Goal: Task Accomplishment & Management: Manage account settings

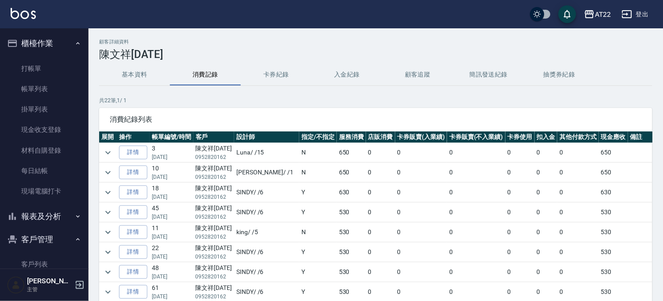
click at [50, 43] on button "櫃檯作業" at bounding box center [44, 43] width 81 height 23
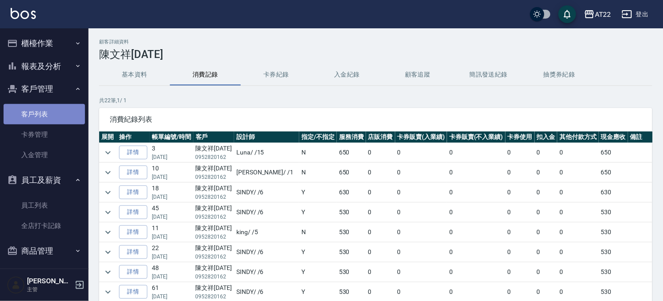
click at [47, 105] on link "客戶列表" at bounding box center [44, 114] width 81 height 20
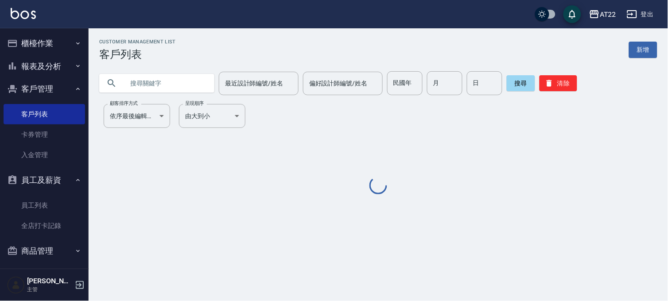
click at [142, 89] on input "text" at bounding box center [165, 83] width 83 height 24
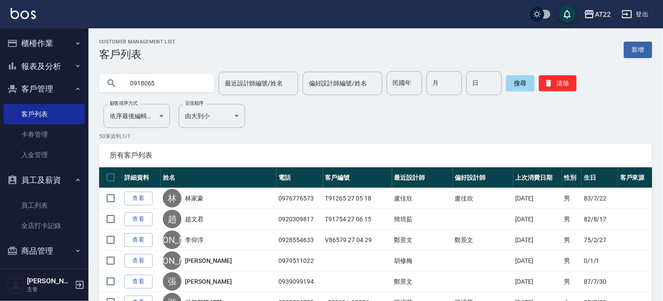
type input "0918065"
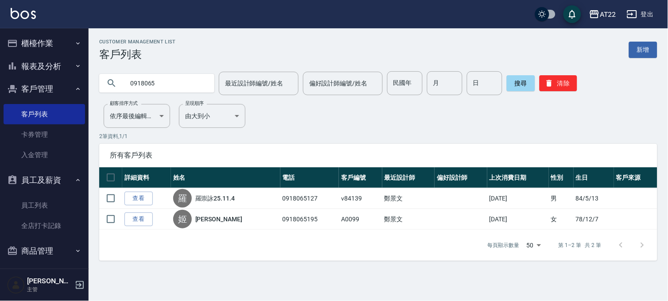
click at [189, 89] on input "0918065" at bounding box center [165, 83] width 83 height 24
drag, startPoint x: 157, startPoint y: 90, endPoint x: 120, endPoint y: 144, distance: 65.6
click at [120, 144] on div "所有客戶列表" at bounding box center [378, 155] width 558 height 23
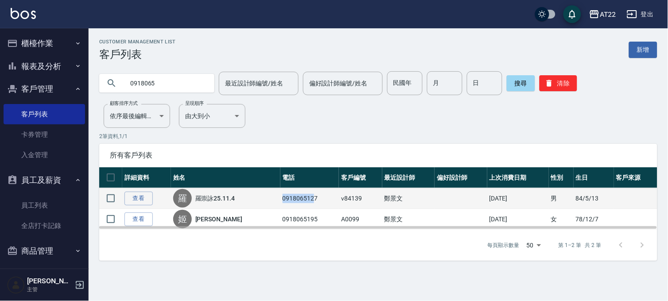
drag, startPoint x: 275, startPoint y: 199, endPoint x: 307, endPoint y: 201, distance: 32.4
click at [307, 201] on td "0918065127" at bounding box center [309, 198] width 59 height 21
click at [309, 201] on td "0918065127" at bounding box center [309, 198] width 59 height 21
drag, startPoint x: 309, startPoint y: 201, endPoint x: 276, endPoint y: 193, distance: 33.7
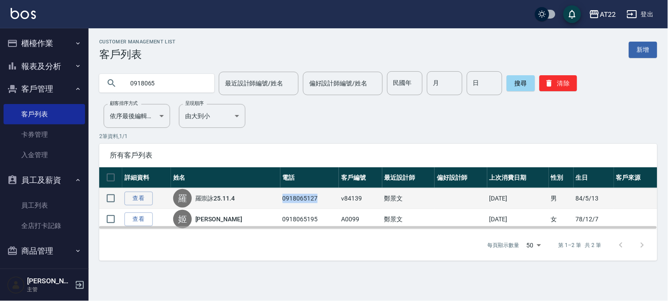
click at [280, 193] on td "0918065127" at bounding box center [309, 198] width 59 height 21
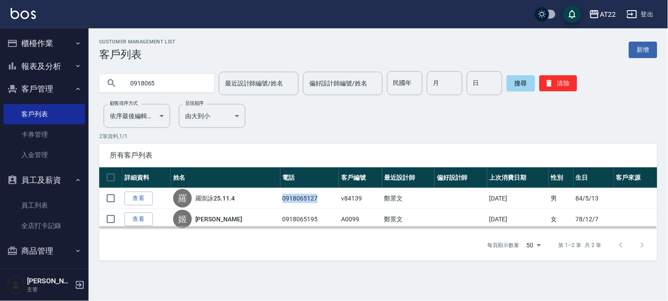
copy td "0918065127"
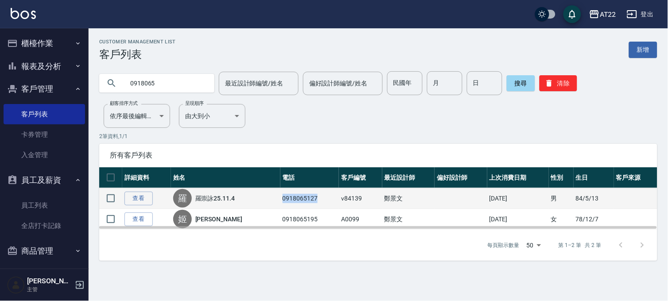
copy td "0918065127"
click at [143, 198] on link "查看" at bounding box center [138, 199] width 28 height 14
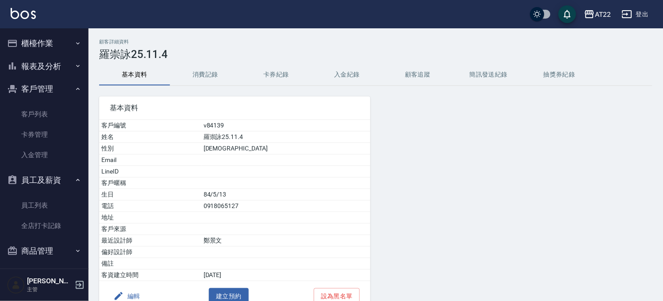
click at [218, 79] on button "消費記錄" at bounding box center [205, 74] width 71 height 21
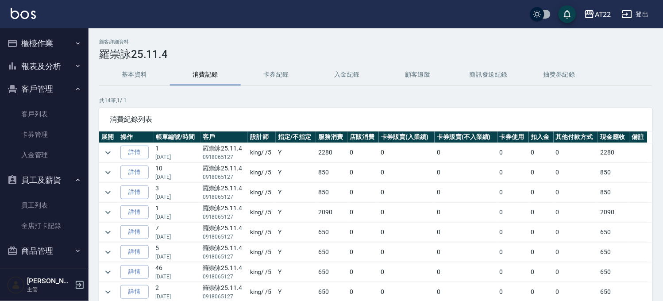
click at [50, 40] on button "櫃檯作業" at bounding box center [44, 43] width 81 height 23
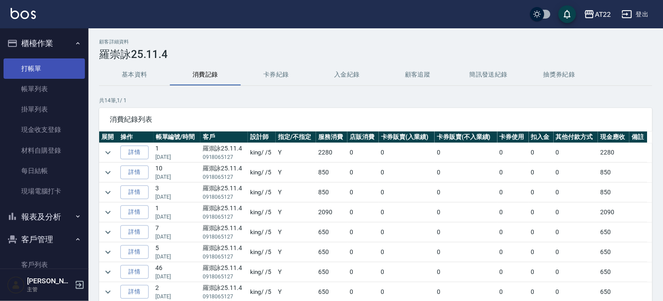
click at [47, 65] on link "打帳單" at bounding box center [44, 68] width 81 height 20
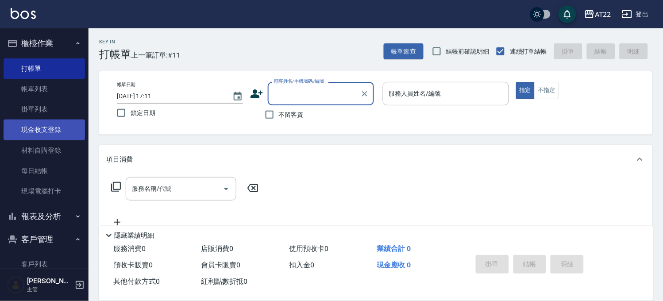
drag, startPoint x: 38, startPoint y: 132, endPoint x: 46, endPoint y: 126, distance: 10.1
click at [38, 132] on link "現金收支登錄" at bounding box center [44, 130] width 81 height 20
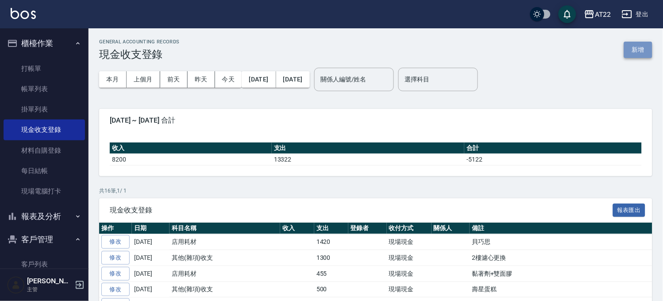
click at [632, 50] on button "新增" at bounding box center [638, 50] width 28 height 16
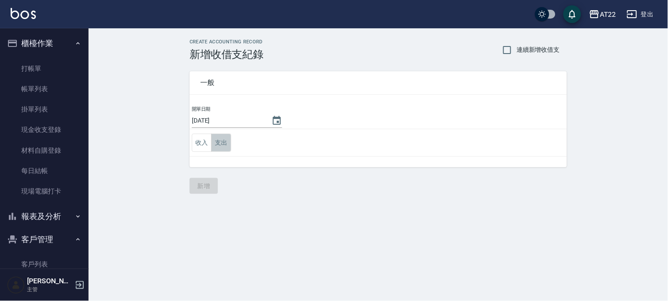
click at [215, 144] on button "支出" at bounding box center [221, 143] width 20 height 18
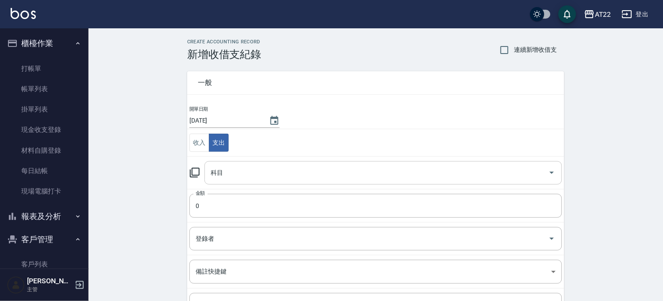
click at [252, 171] on input "科目" at bounding box center [377, 172] width 337 height 15
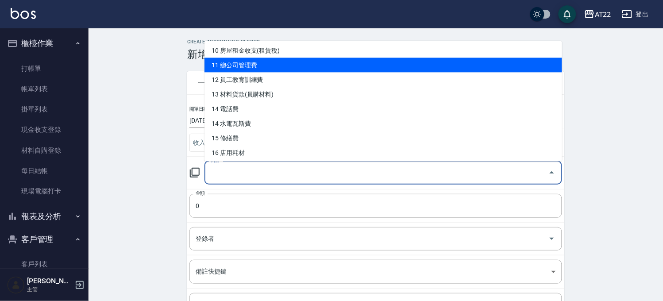
scroll to position [246, 0]
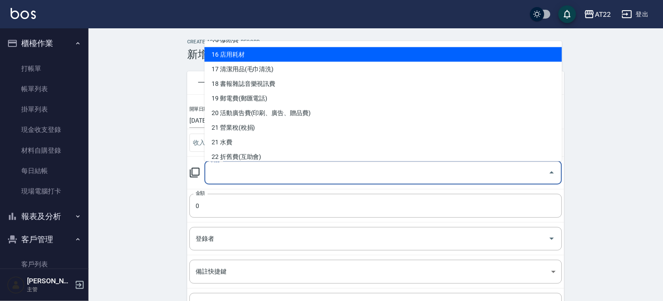
click at [287, 52] on li "16 店用耗材" at bounding box center [384, 54] width 358 height 15
type input "16 店用耗材"
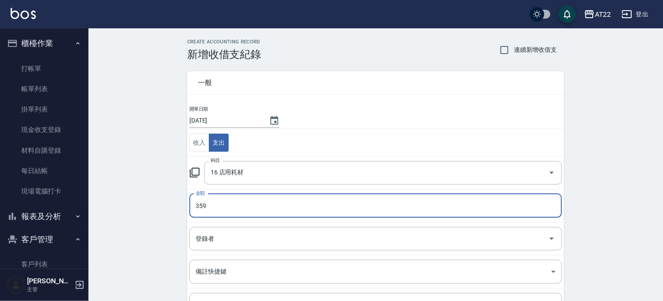
scroll to position [90, 0]
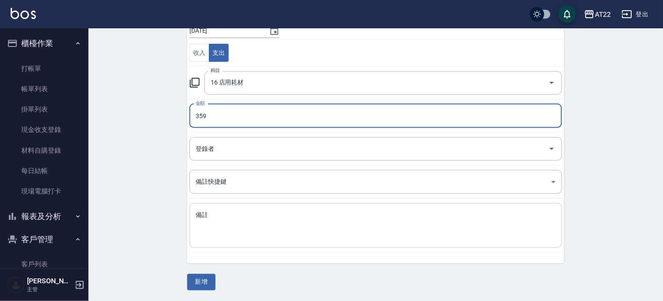
type input "359"
click at [320, 232] on textarea "備註" at bounding box center [376, 226] width 360 height 30
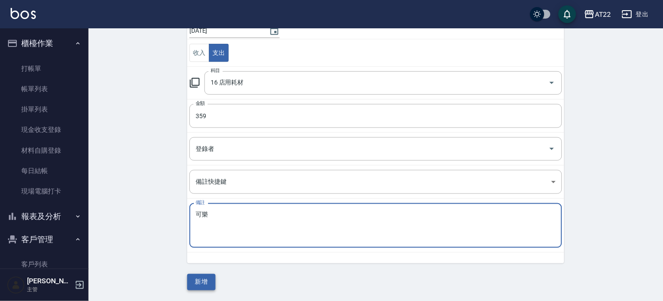
type textarea "可樂"
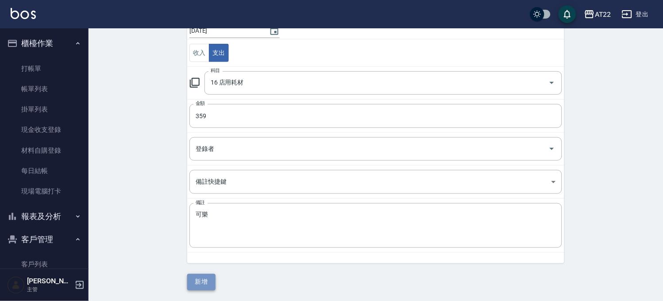
click at [214, 283] on button "新增" at bounding box center [201, 282] width 28 height 16
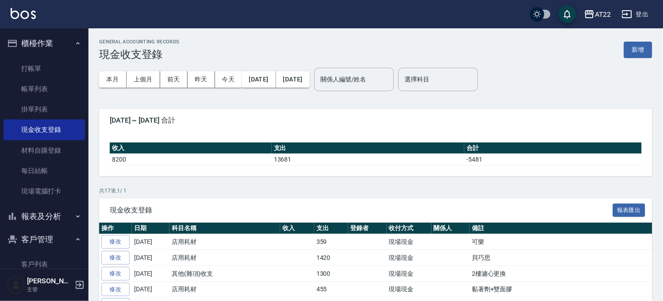
click at [114, 246] on link "修改" at bounding box center [115, 242] width 28 height 14
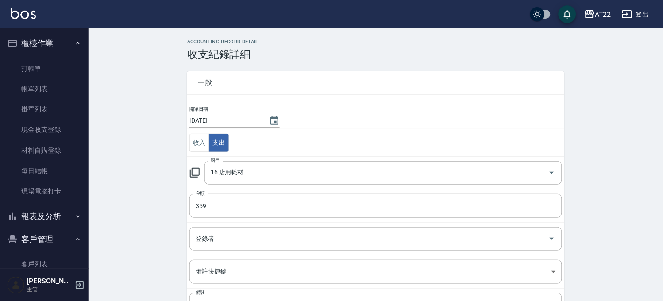
scroll to position [80, 0]
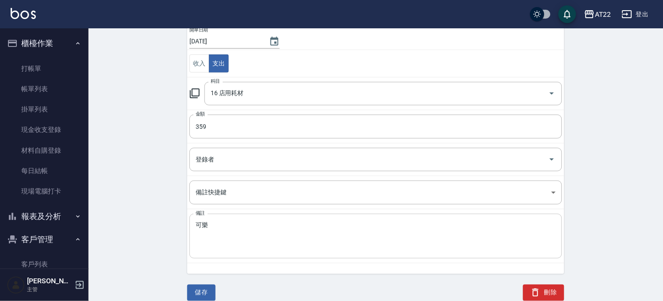
click at [229, 244] on textarea "可樂" at bounding box center [376, 236] width 360 height 30
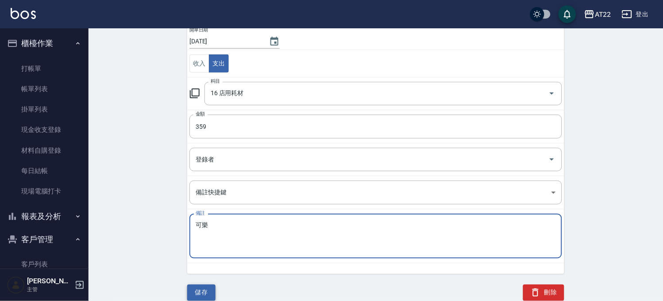
type textarea "可樂"
click at [196, 289] on button "儲存" at bounding box center [201, 293] width 28 height 16
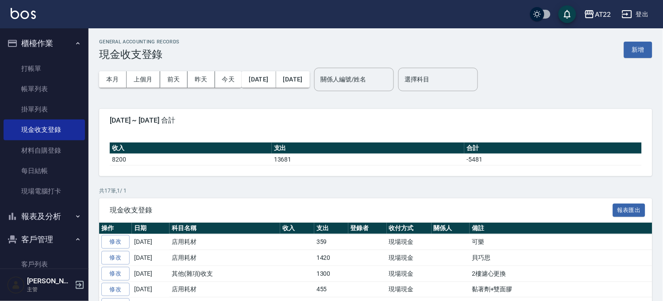
click at [46, 40] on button "櫃檯作業" at bounding box center [44, 43] width 81 height 23
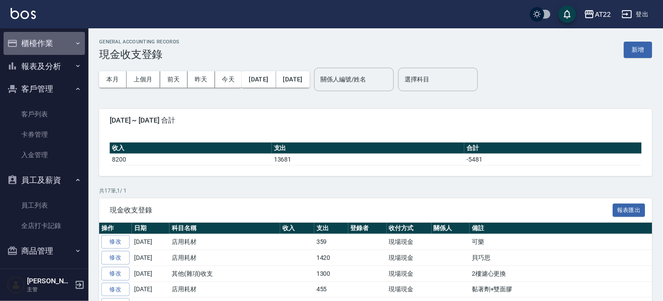
click at [54, 45] on button "櫃檯作業" at bounding box center [44, 43] width 81 height 23
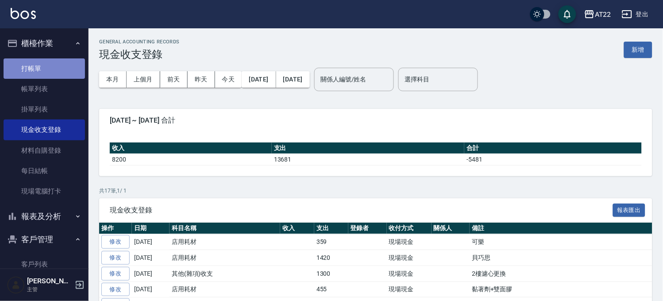
click at [53, 62] on link "打帳單" at bounding box center [44, 68] width 81 height 20
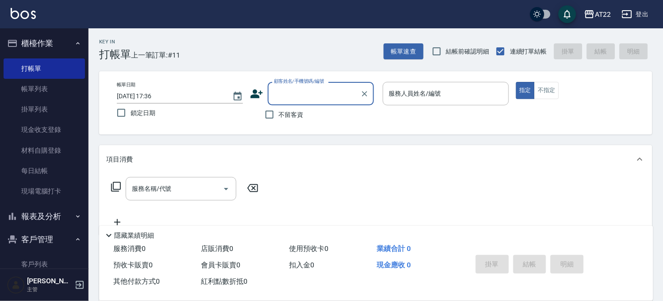
click at [641, 16] on button "登出" at bounding box center [636, 14] width 34 height 16
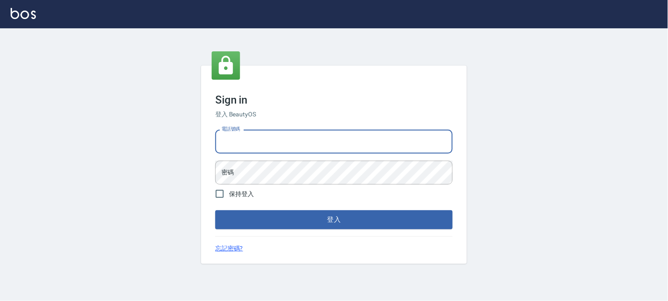
click at [265, 147] on input "電話號碼" at bounding box center [333, 142] width 237 height 24
type input "29"
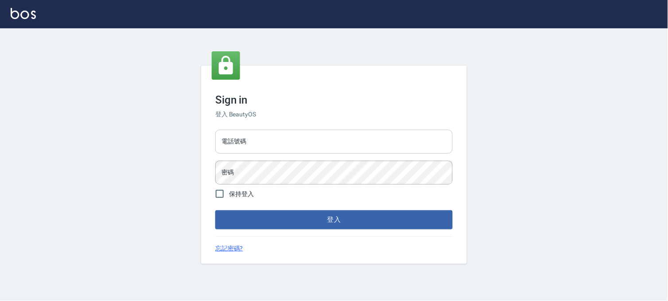
click at [263, 146] on input "電話號碼" at bounding box center [333, 142] width 237 height 24
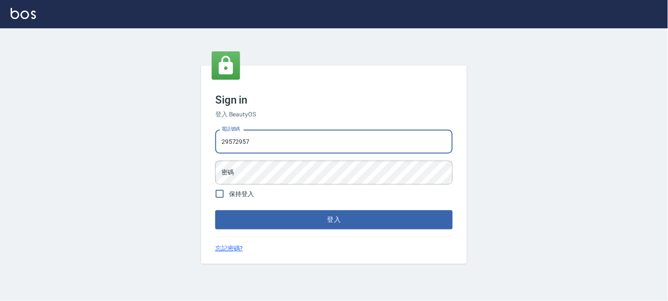
type input "29572957"
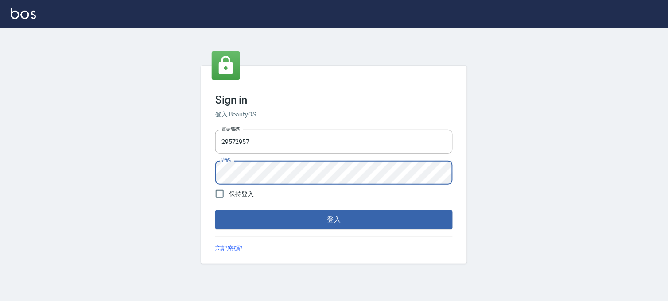
click at [215, 210] on button "登入" at bounding box center [333, 219] width 237 height 19
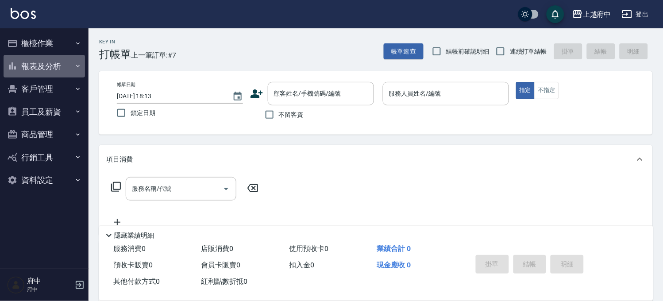
click at [57, 65] on button "報表及分析" at bounding box center [44, 66] width 81 height 23
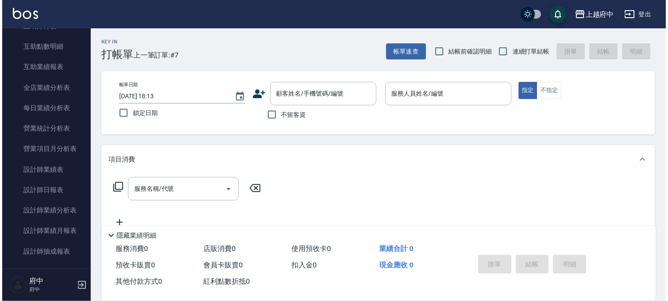
scroll to position [295, 0]
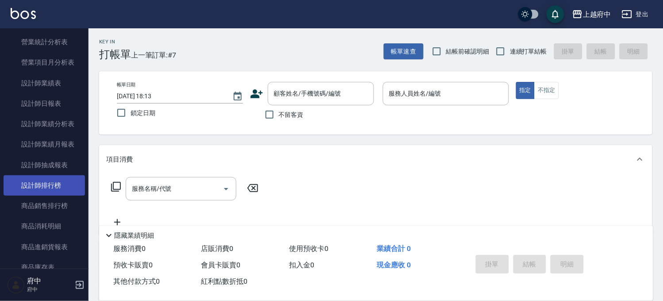
click at [54, 182] on link "設計師排行榜" at bounding box center [44, 185] width 81 height 20
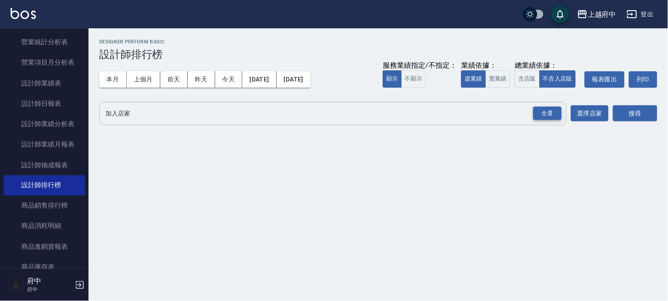
click at [554, 114] on div "全選" at bounding box center [547, 114] width 28 height 14
click at [645, 108] on button "搜尋" at bounding box center [635, 114] width 44 height 16
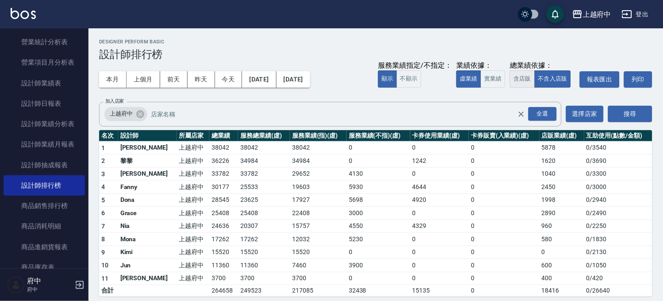
click at [519, 82] on button "含店販" at bounding box center [522, 78] width 25 height 17
click at [648, 12] on button "登出" at bounding box center [636, 14] width 34 height 16
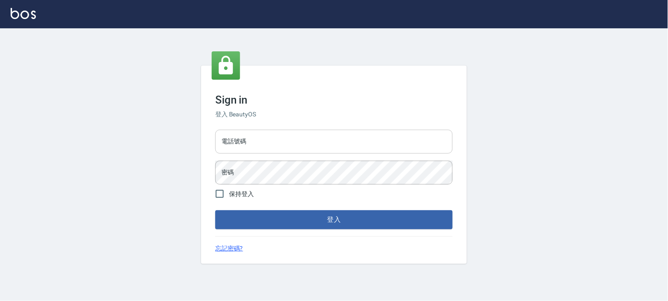
click at [283, 142] on input "電話號碼" at bounding box center [333, 142] width 237 height 24
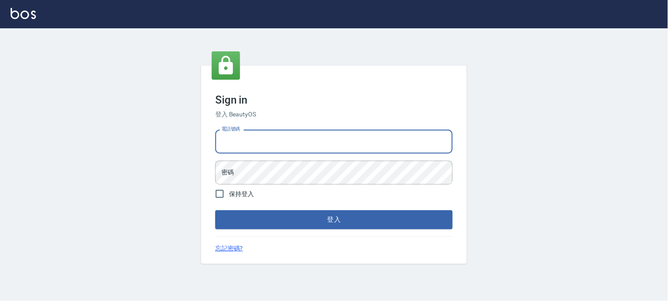
type input "0"
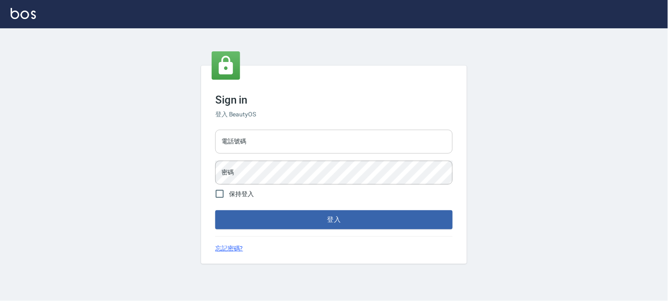
drag, startPoint x: 339, startPoint y: 160, endPoint x: 338, endPoint y: 147, distance: 12.4
click at [338, 151] on div "電話號碼 電話號碼 密碼 密碼" at bounding box center [334, 157] width 244 height 62
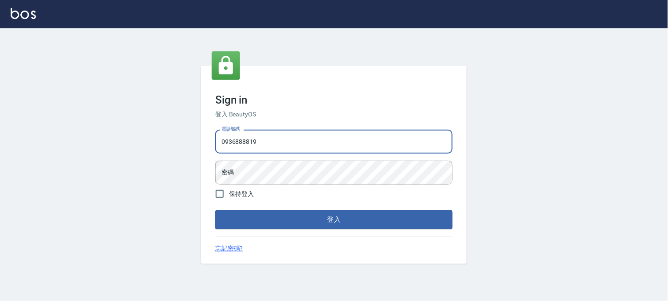
type input "0936888819"
click at [423, 160] on div "電話號碼 [PHONE_NUMBER] 電話號碼 密碼 密碼" at bounding box center [334, 157] width 244 height 62
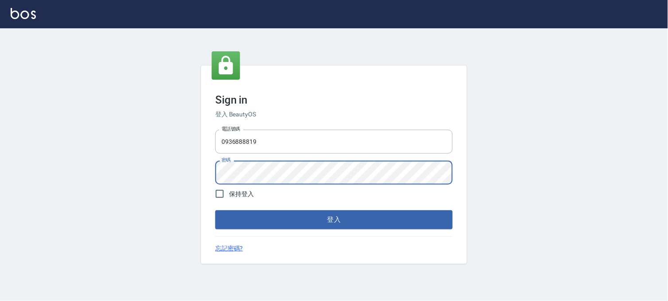
click at [215, 210] on button "登入" at bounding box center [333, 219] width 237 height 19
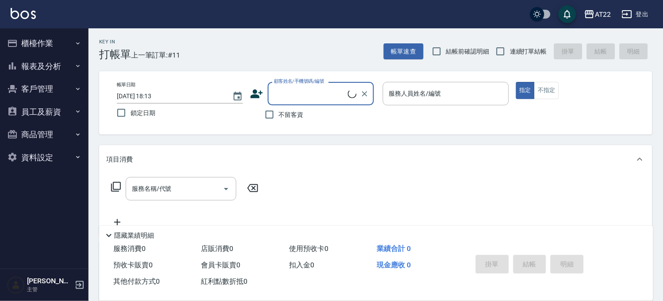
click at [50, 68] on button "報表及分析" at bounding box center [44, 66] width 81 height 23
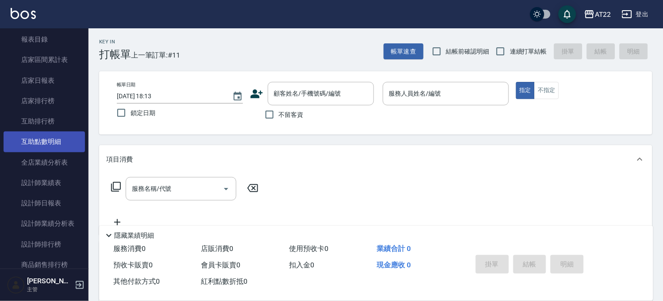
scroll to position [98, 0]
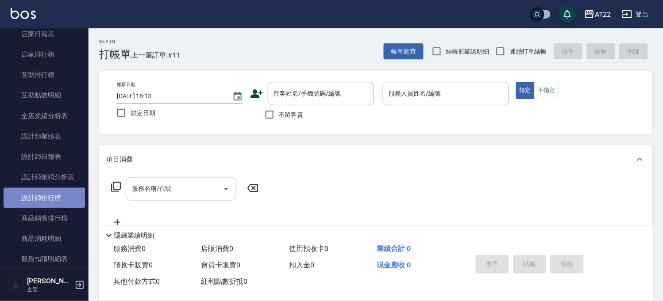
click at [63, 195] on link "設計師排行榜" at bounding box center [44, 198] width 81 height 20
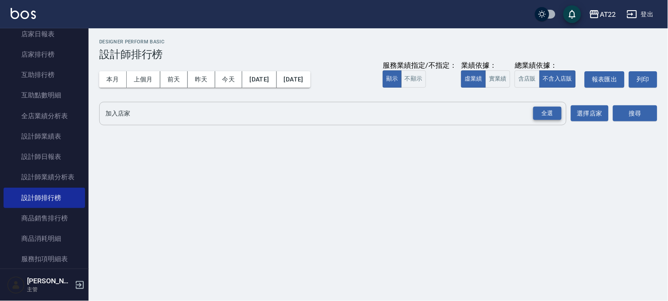
click at [546, 112] on div "全選" at bounding box center [547, 114] width 28 height 14
click at [636, 117] on button "搜尋" at bounding box center [635, 114] width 44 height 16
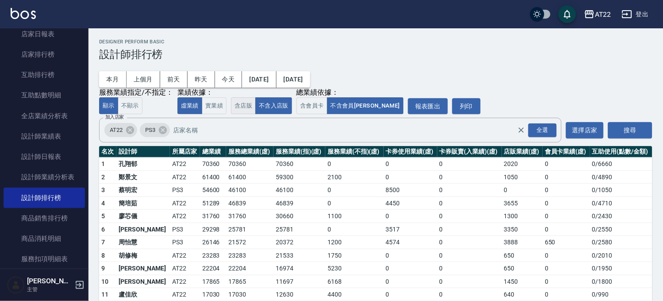
click at [247, 109] on button "含店販" at bounding box center [243, 105] width 25 height 17
click at [273, 118] on div "AT22 PS3 全選 加入店家" at bounding box center [330, 130] width 463 height 25
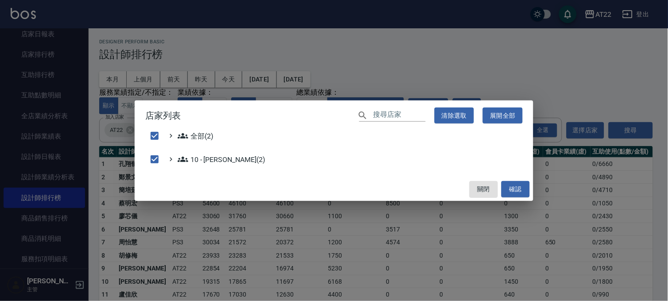
click at [328, 250] on div "店家列表 ​ 清除選取 展開全部 全部(2) 10 - [PERSON_NAME](2) 關閉 確認" at bounding box center [334, 150] width 668 height 301
checkbox input "false"
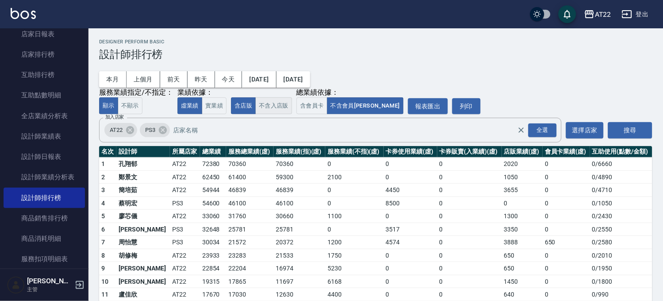
click at [279, 108] on button "不含入店販" at bounding box center [274, 105] width 37 height 17
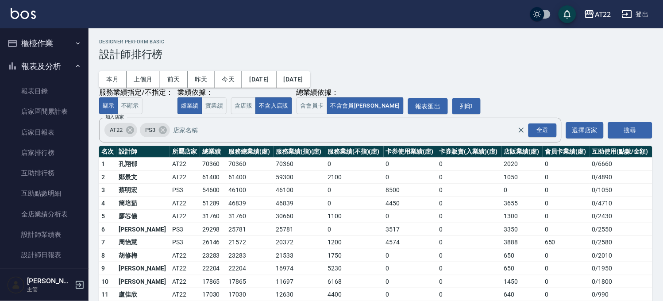
click at [49, 46] on button "櫃檯作業" at bounding box center [44, 43] width 81 height 23
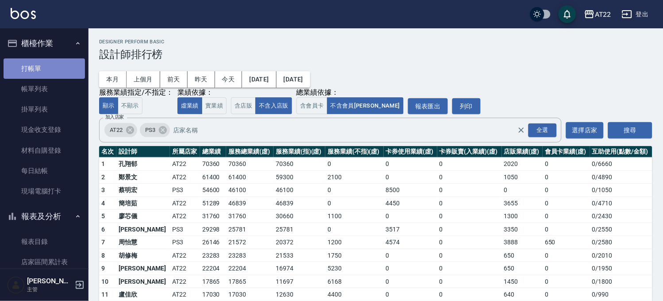
click at [55, 68] on link "打帳單" at bounding box center [44, 68] width 81 height 20
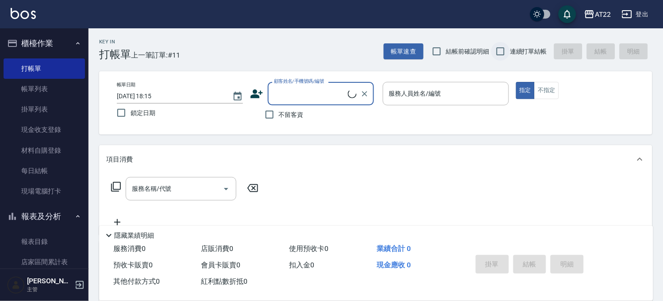
click at [510, 51] on input "連續打單結帳" at bounding box center [501, 51] width 19 height 19
checkbox input "true"
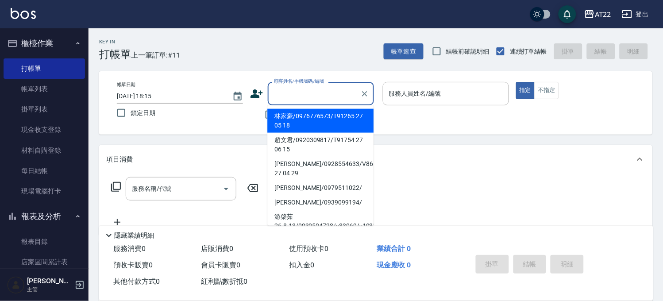
click at [328, 95] on input "顧客姓名/手機號碼/編號" at bounding box center [314, 93] width 85 height 15
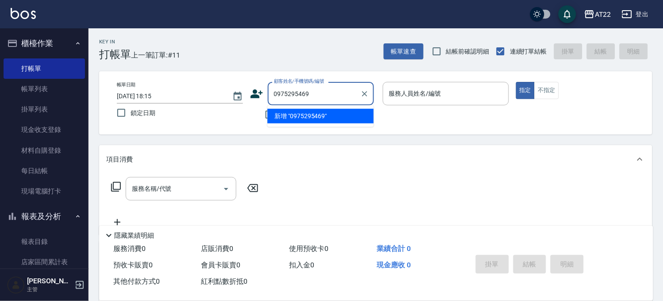
click at [311, 120] on li "新增 "0975295469"" at bounding box center [320, 116] width 106 height 15
type input "0975295469"
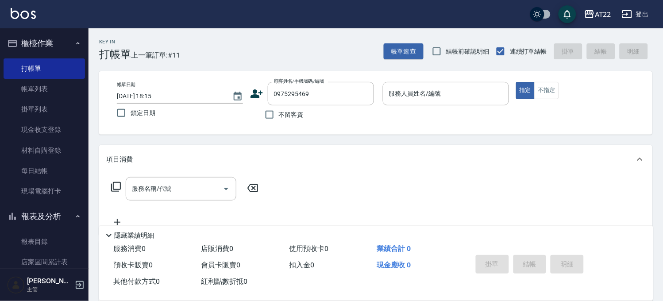
click at [262, 92] on icon at bounding box center [257, 93] width 12 height 9
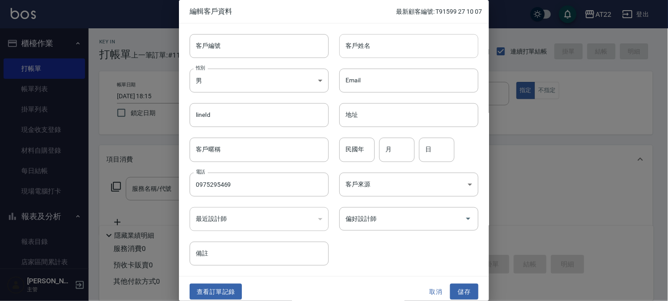
click at [424, 47] on input "客戶姓名" at bounding box center [408, 46] width 139 height 24
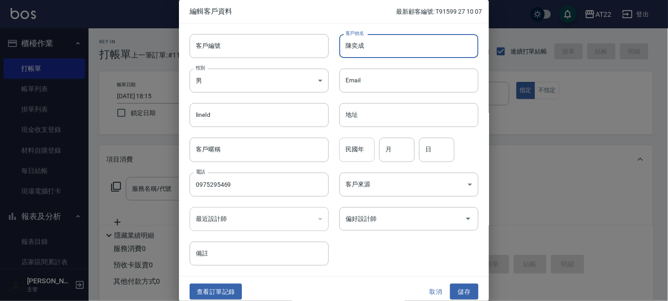
type input "陳奕成"
click at [371, 158] on input "民國年" at bounding box center [356, 150] width 35 height 24
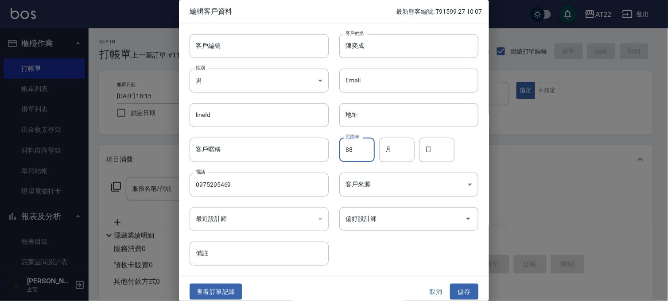
type input "88"
type input "10"
type input "12"
click at [458, 291] on button "儲存" at bounding box center [464, 292] width 28 height 16
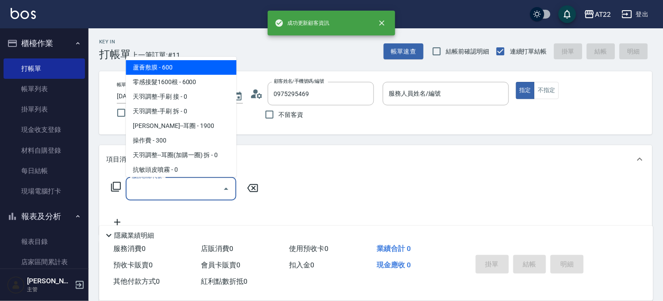
click at [160, 183] on div "服務名稱/代號 服務名稱/代號" at bounding box center [181, 188] width 111 height 23
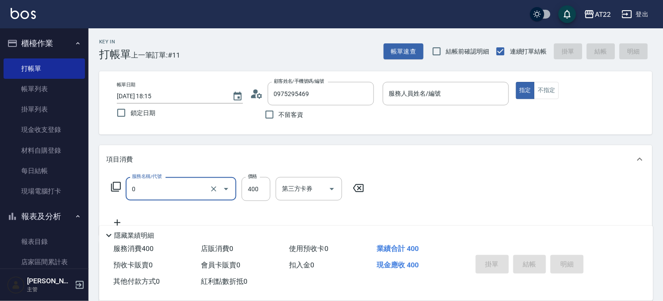
type input "有機洗髮(0)"
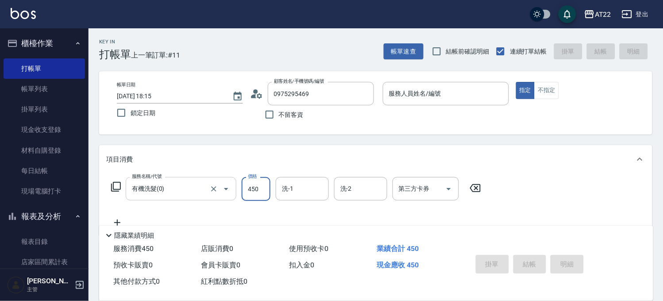
type input "450"
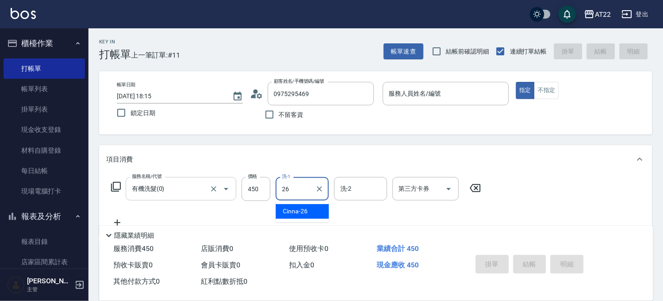
type input "Cinna-26"
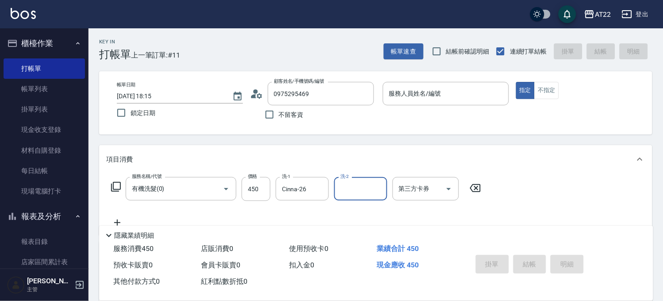
click at [119, 221] on icon at bounding box center [117, 222] width 22 height 11
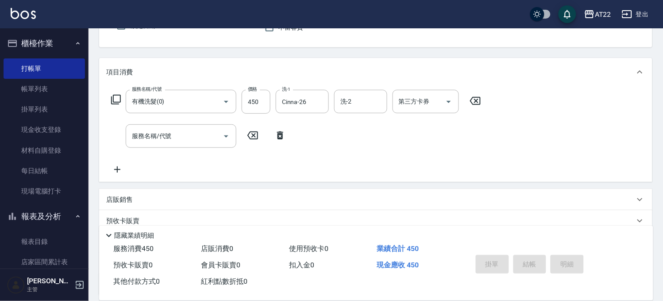
scroll to position [98, 0]
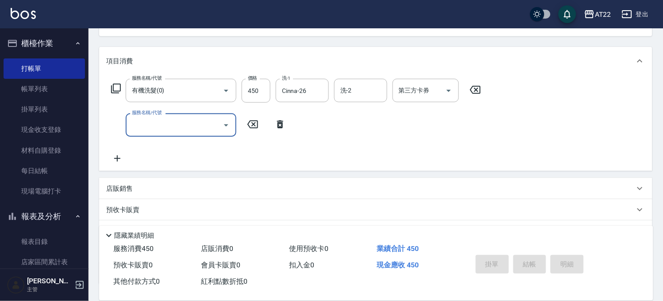
click at [148, 120] on div "服務名稱/代號 服務名稱/代號" at bounding box center [181, 124] width 111 height 23
type input "剪髮(500)"
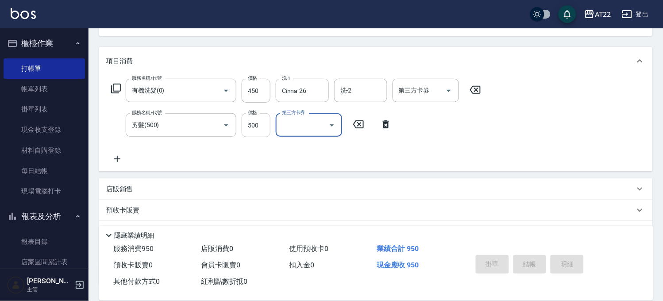
click at [244, 125] on input "500" at bounding box center [256, 125] width 29 height 24
type input "450"
click at [116, 154] on icon at bounding box center [117, 159] width 22 height 11
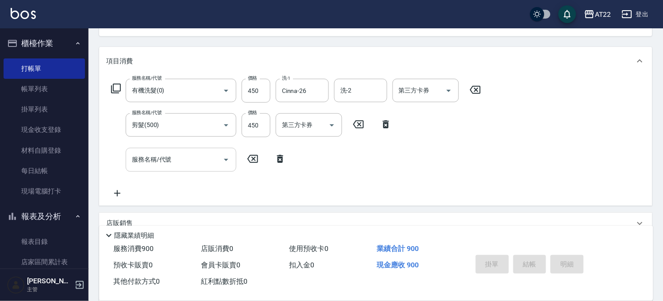
click at [155, 163] on input "服務名稱/代號" at bounding box center [174, 159] width 89 height 15
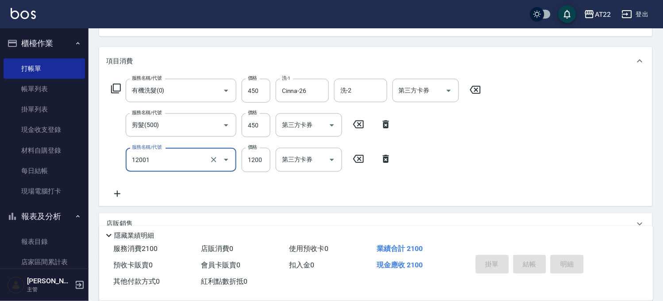
type input "燙髮S(12001)"
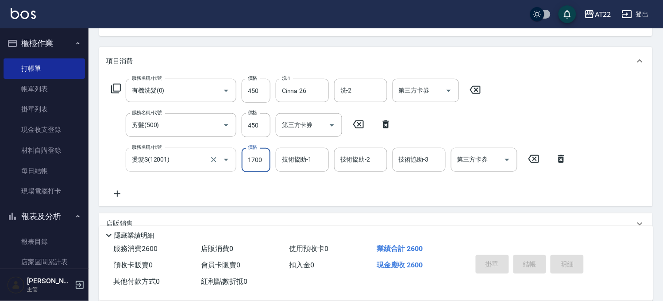
type input "1700"
type input "Cinna-26"
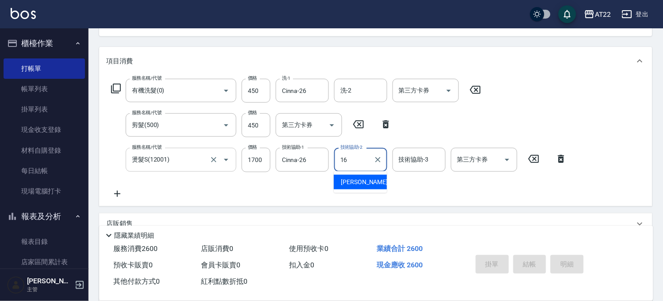
type input "[PERSON_NAME]-16"
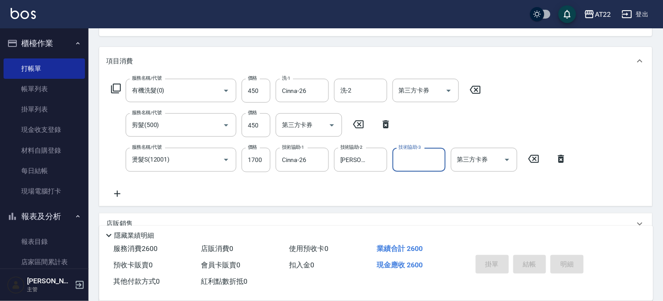
click at [123, 192] on icon at bounding box center [117, 194] width 22 height 11
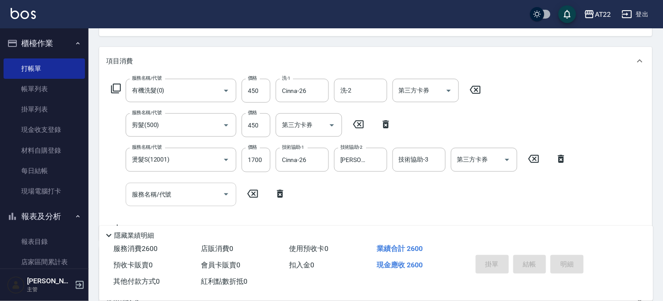
click at [134, 197] on input "服務名稱/代號" at bounding box center [174, 194] width 89 height 15
type input "9"
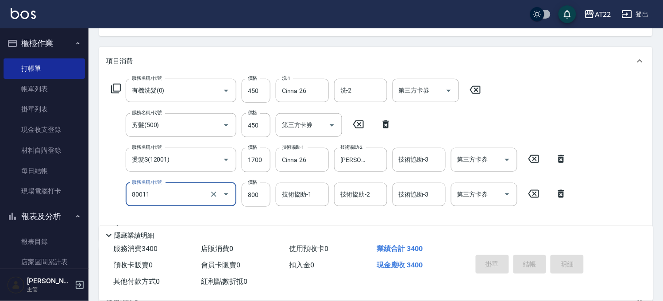
type input "晶漾深層護髮(80011)"
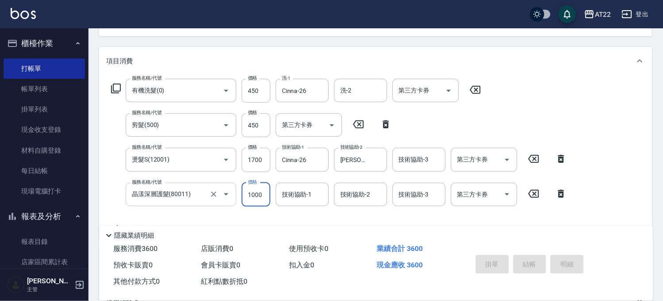
type input "1000"
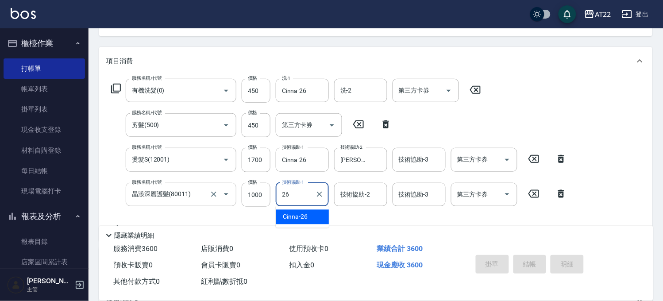
type input "Cinna-26"
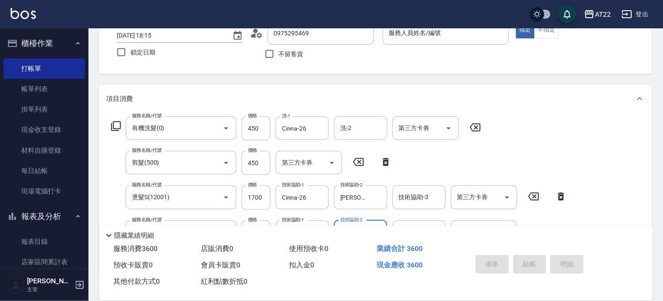
scroll to position [0, 0]
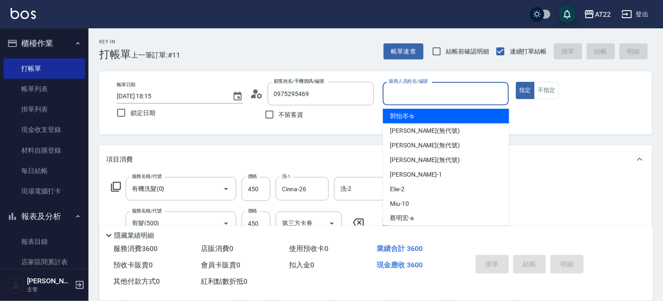
click at [417, 94] on div "服務人員姓名/編號 服務人員姓名/編號" at bounding box center [446, 93] width 126 height 23
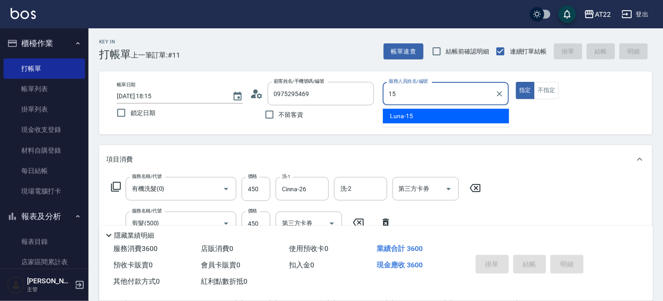
type input "[PERSON_NAME]-15"
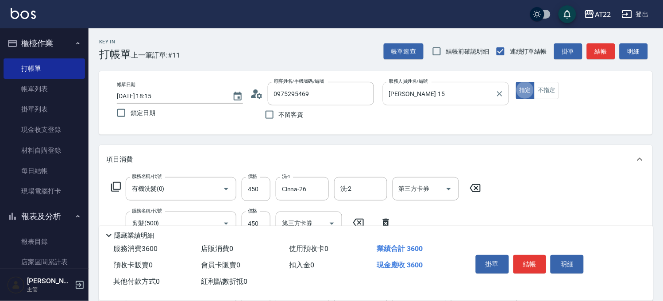
type button "true"
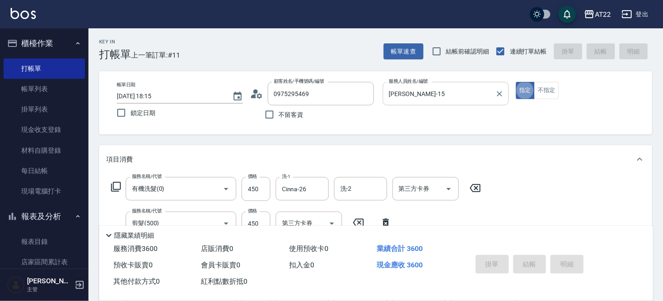
type input "[DATE] 18:16"
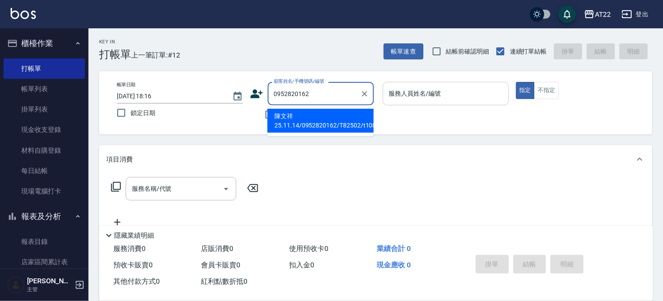
type input "陳文祥25.11.14/0952820162/T82502/t10835"
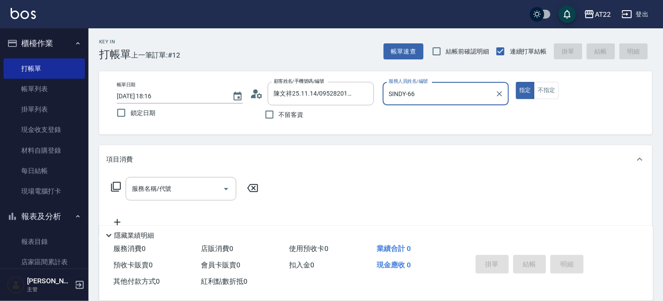
type input "SINDY-6"
click at [361, 92] on icon "Clear" at bounding box center [364, 93] width 9 height 9
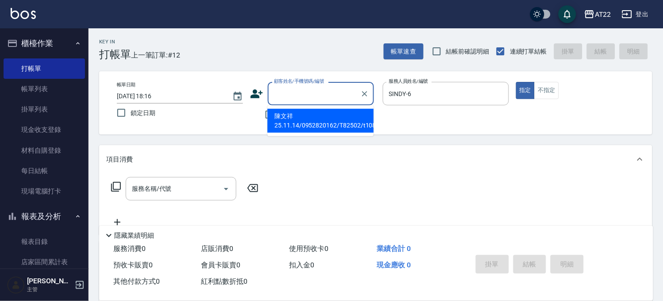
click at [321, 97] on input "顧客姓名/手機號碼/編號" at bounding box center [314, 93] width 85 height 15
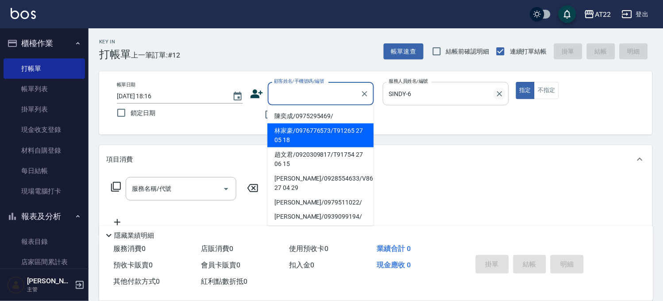
click at [499, 93] on icon "Clear" at bounding box center [499, 93] width 5 height 5
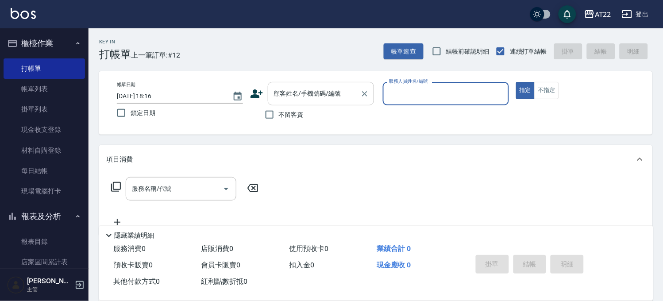
click at [281, 90] on div "顧客姓名/手機號碼/編號 顧客姓名/手機號碼/編號" at bounding box center [321, 93] width 106 height 23
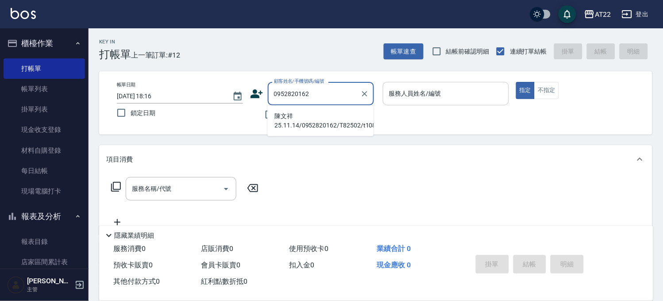
type input "陳文祥25.11.14/0952820162/T82502/t10835"
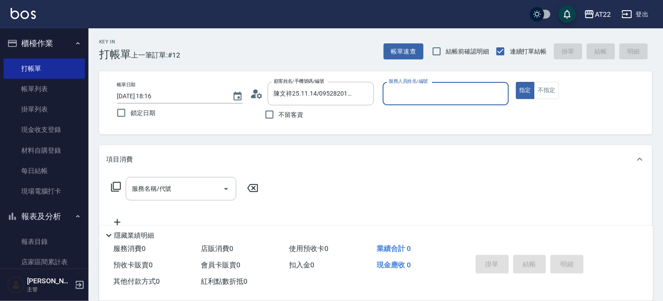
type input "SINDY-6"
click at [173, 193] on input "服務名稱/代號" at bounding box center [174, 188] width 89 height 15
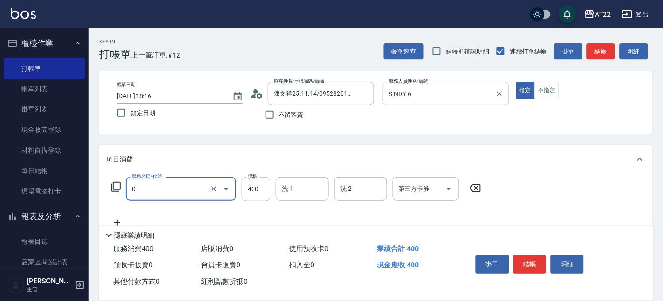
type input "有機洗髮(0)"
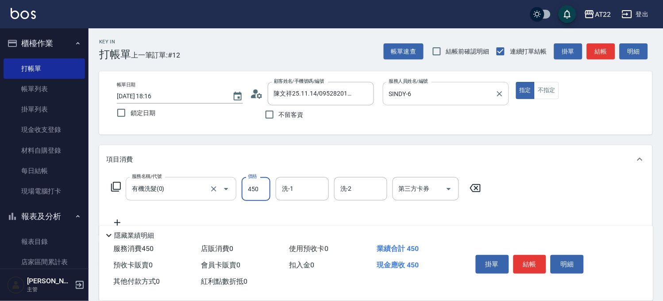
type input "450"
type input "1"
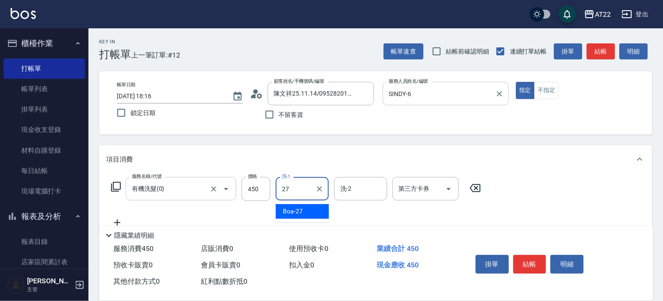
type input "Boa-27"
click at [116, 219] on icon at bounding box center [117, 222] width 22 height 11
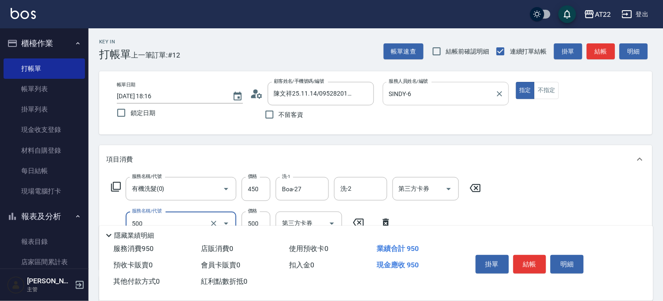
type input "剪髮(500)"
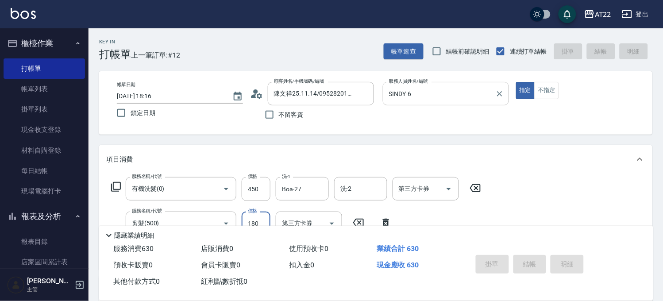
type input "180"
click at [472, 150] on div "項目消費" at bounding box center [376, 159] width 554 height 28
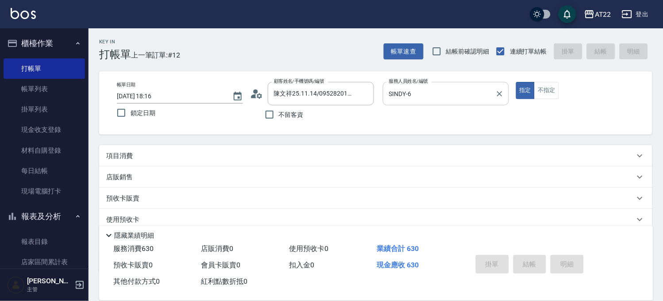
click at [457, 156] on div "項目消費" at bounding box center [370, 155] width 529 height 9
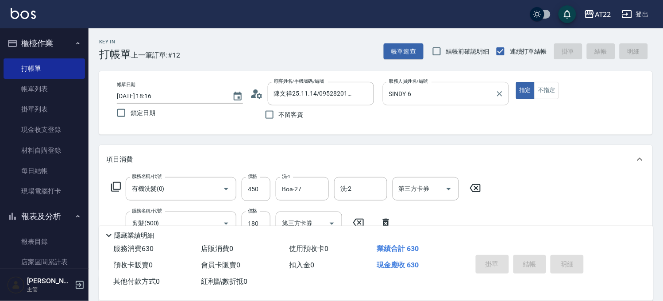
type input "[DATE] 18:17"
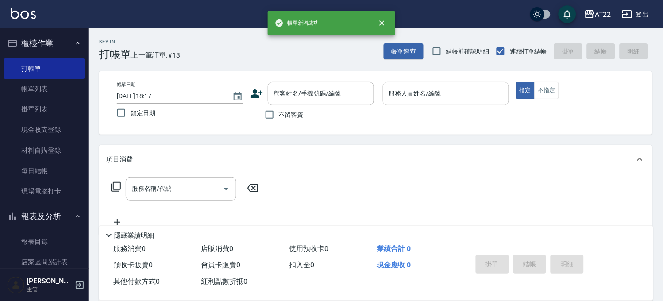
click at [251, 93] on icon at bounding box center [256, 93] width 13 height 13
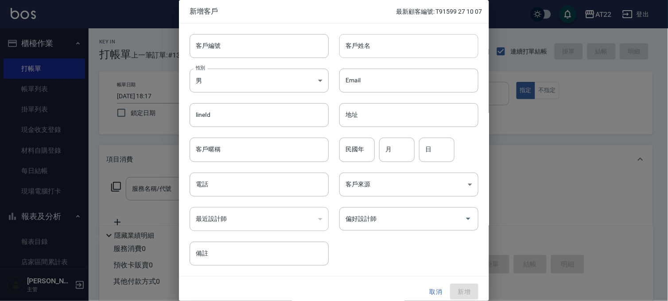
click at [368, 45] on input "客戶姓名" at bounding box center [408, 46] width 139 height 24
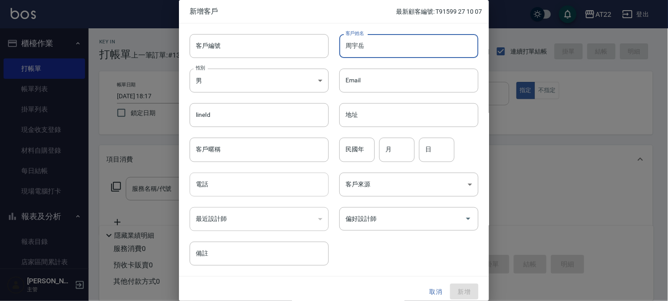
type input "周宇岳"
click at [235, 186] on input "電話" at bounding box center [259, 185] width 139 height 24
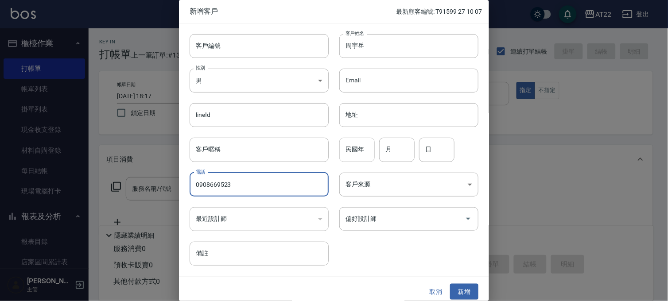
type input "0908669523"
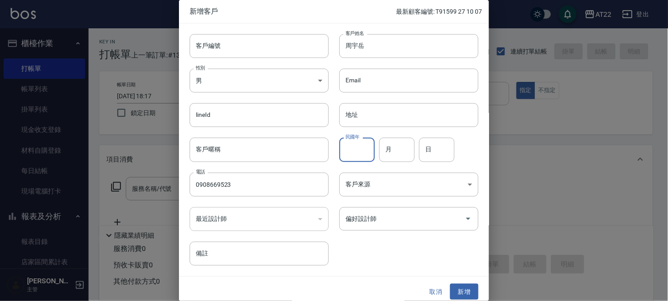
click at [359, 149] on input "民國年" at bounding box center [356, 150] width 35 height 24
type input "96"
type input "9"
type input "4"
click at [457, 284] on button "新增" at bounding box center [464, 292] width 28 height 16
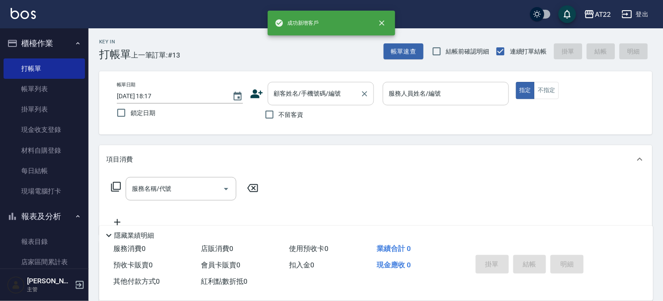
click at [334, 96] on input "顧客姓名/手機號碼/編號" at bounding box center [314, 93] width 85 height 15
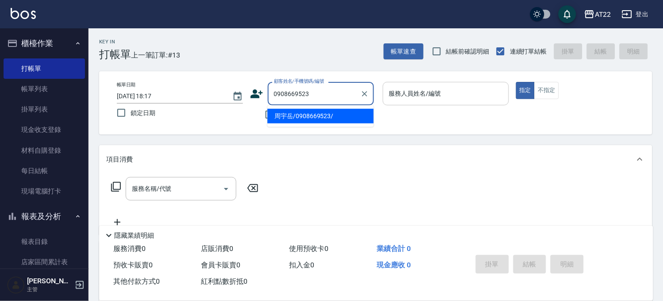
type input "周宇岳/0908669523/"
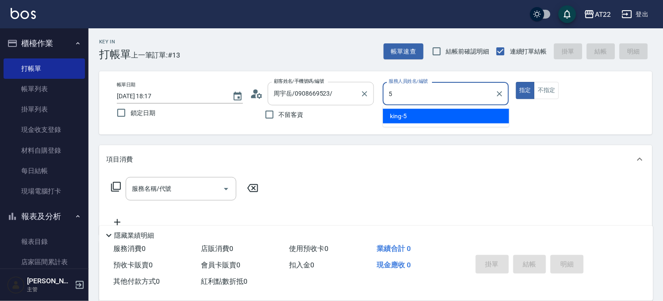
type input "king-5"
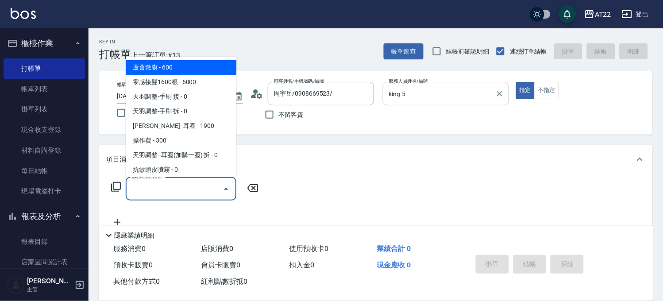
click at [202, 185] on input "服務名稱/代號" at bounding box center [174, 188] width 89 height 15
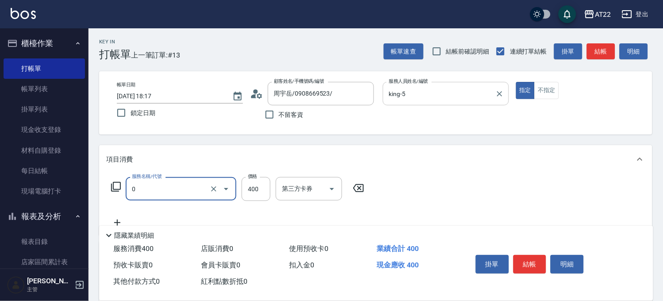
type input "有機洗髮(0)"
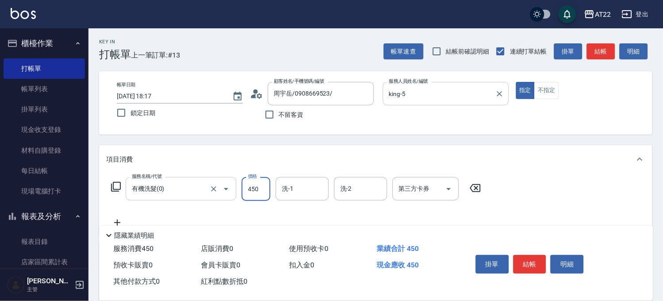
type input "450"
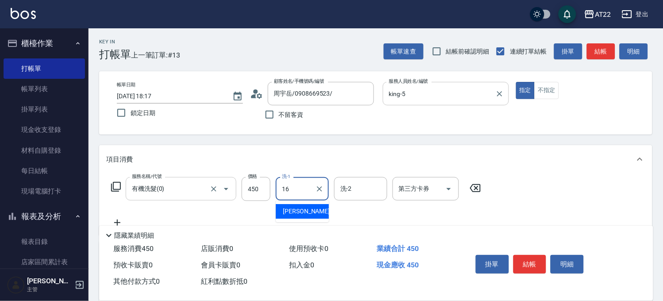
type input "[PERSON_NAME]-16"
click at [120, 218] on icon at bounding box center [117, 222] width 22 height 11
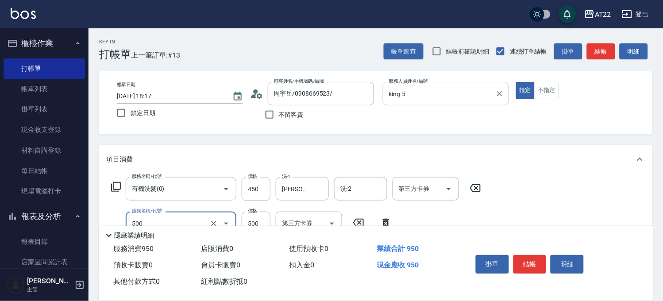
type input "剪髮(500)"
type input "450"
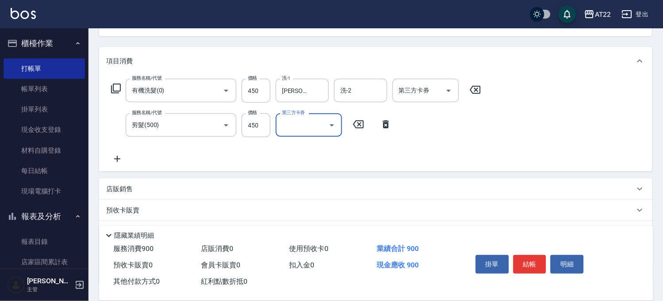
click at [113, 158] on icon at bounding box center [117, 159] width 22 height 11
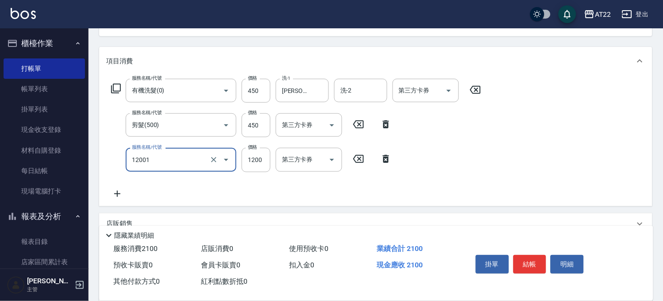
type input "燙髮S(12001)"
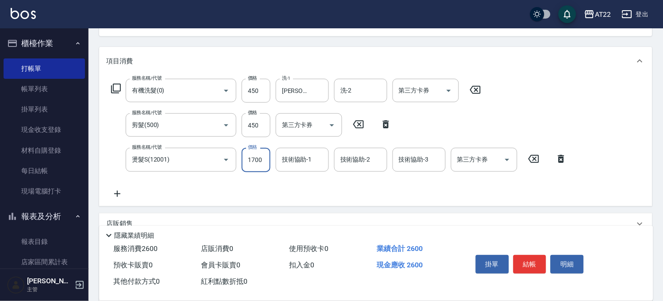
type input "1700"
type input "[PERSON_NAME]-16"
click at [116, 196] on icon at bounding box center [117, 194] width 22 height 11
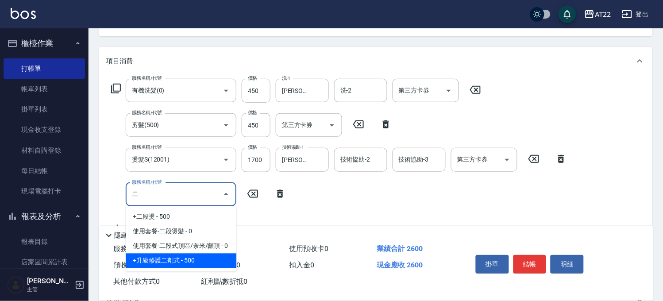
click at [163, 257] on span "+升級修護二劑式 - 500" at bounding box center [181, 261] width 111 height 15
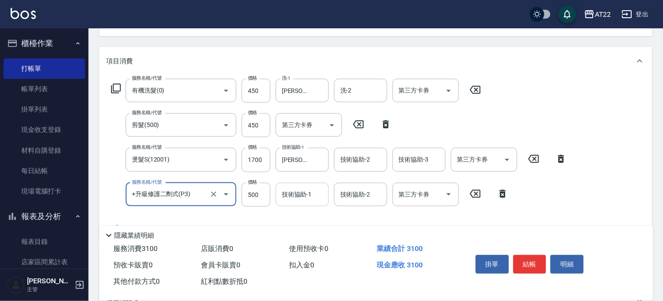
type input "+升級修護二劑式(P3)"
click at [316, 197] on input "技術協助-1" at bounding box center [302, 194] width 45 height 15
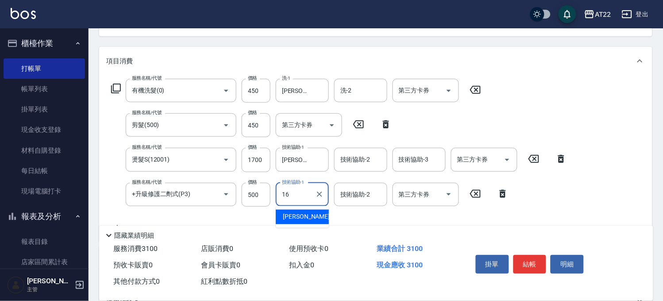
type input "[PERSON_NAME]-16"
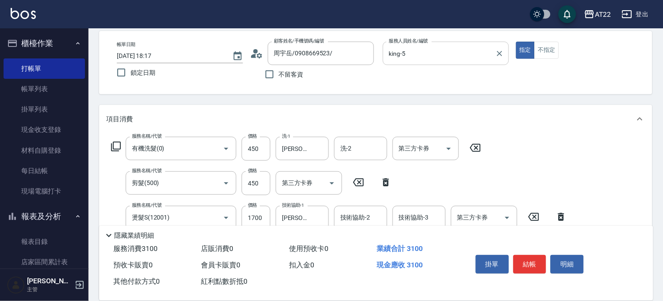
scroll to position [0, 0]
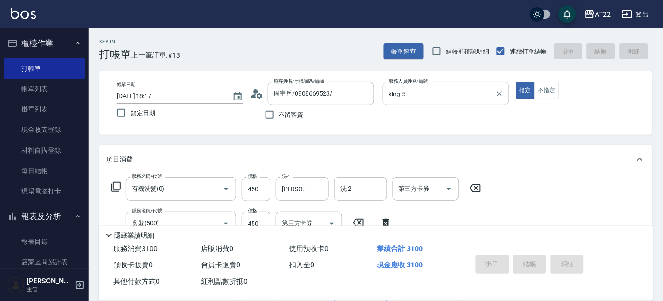
type input "[DATE] 18:18"
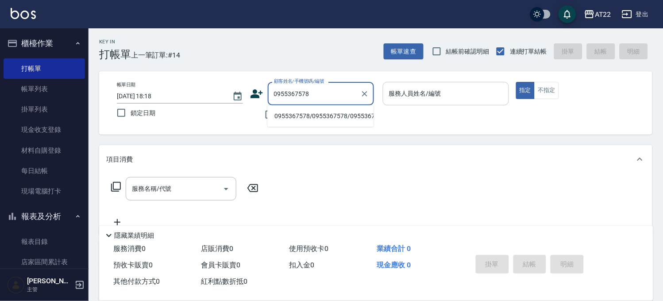
click at [323, 115] on li "0955367578/0955367578/0955367578" at bounding box center [320, 116] width 106 height 15
type input "0955367578/0955367578/0955367578"
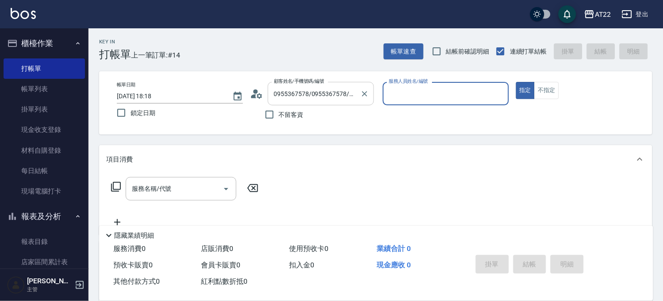
type input "Miu-10"
click at [186, 189] on input "服務名稱/代號" at bounding box center [174, 188] width 89 height 15
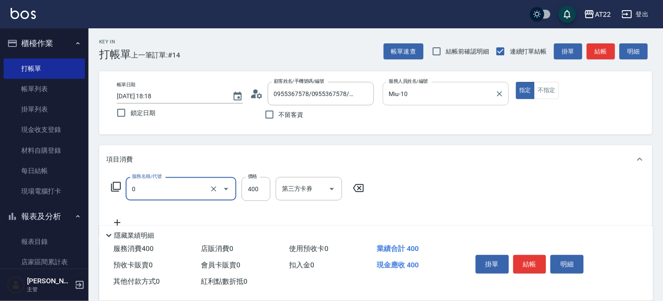
type input "有機洗髮(0)"
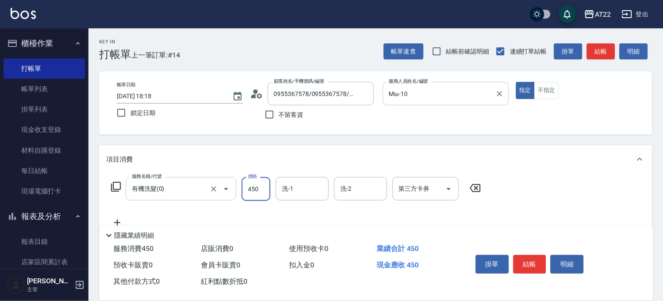
type input "450"
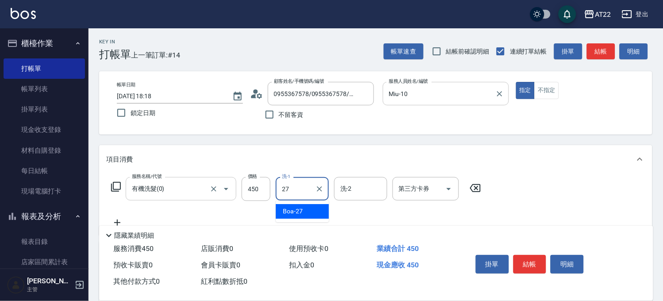
type input "Boa-27"
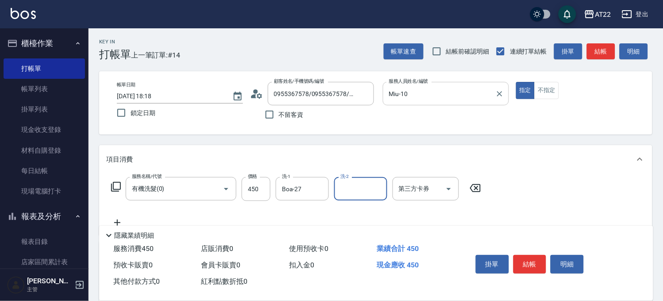
click at [119, 216] on div "服務名稱/代號 有機洗髮(0) 服務名稱/代號 價格 450 價格 洗-1 Boa-27 洗-1 洗-2 洗-2 第三方卡券 第三方卡券" at bounding box center [296, 202] width 380 height 51
click at [117, 218] on icon at bounding box center [117, 222] width 22 height 11
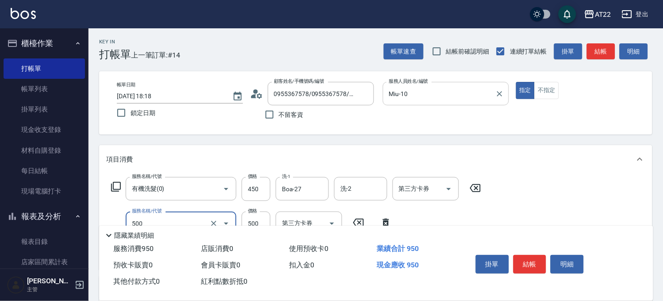
type input "剪髮(500)"
type input "450"
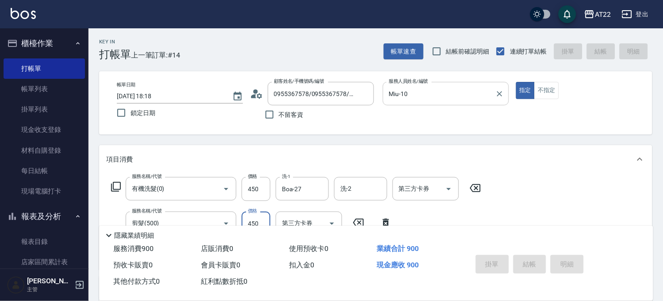
type input "[DATE] 18:19"
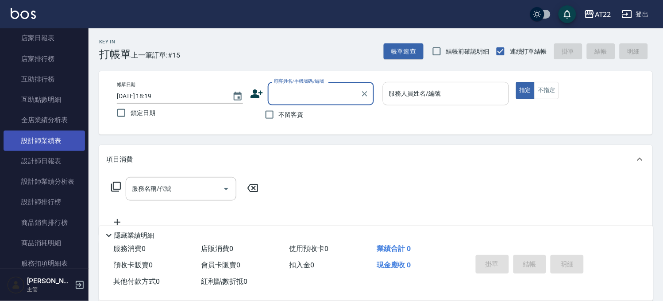
scroll to position [246, 0]
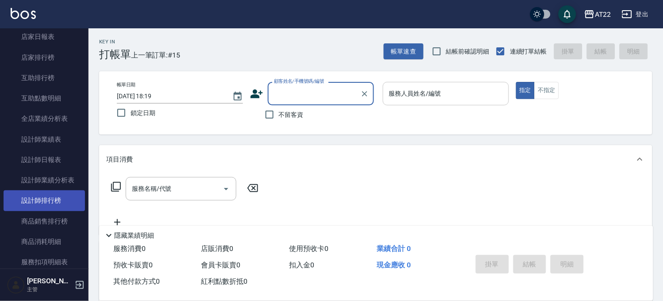
click at [64, 206] on link "設計師排行榜" at bounding box center [44, 200] width 81 height 20
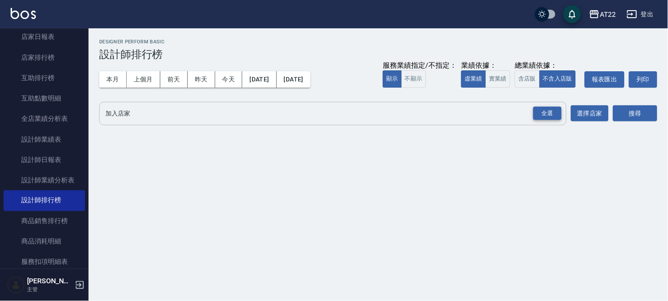
click at [538, 112] on div "全選" at bounding box center [547, 114] width 28 height 14
click at [630, 112] on button "搜尋" at bounding box center [635, 114] width 44 height 16
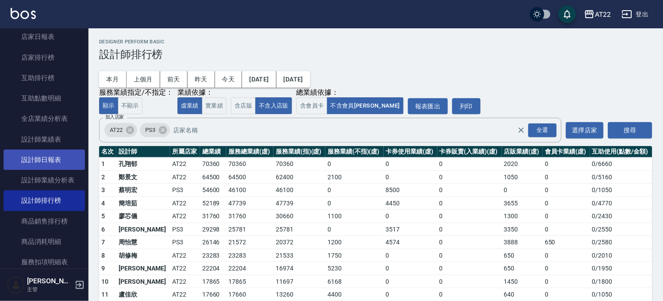
click at [65, 151] on link "設計師日報表" at bounding box center [44, 160] width 81 height 20
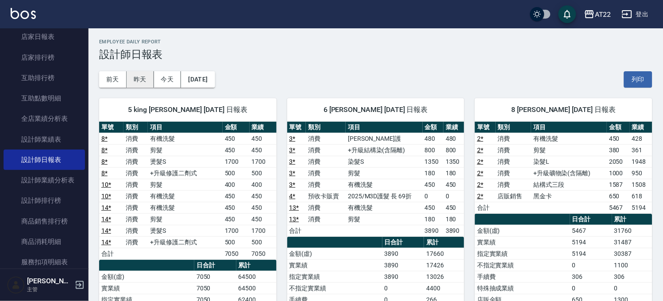
click at [150, 82] on button "昨天" at bounding box center [140, 79] width 27 height 16
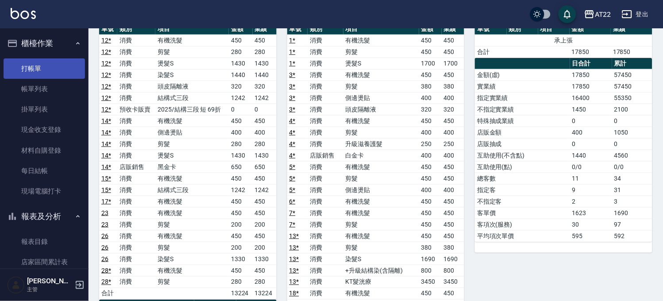
click at [66, 71] on link "打帳單" at bounding box center [44, 68] width 81 height 20
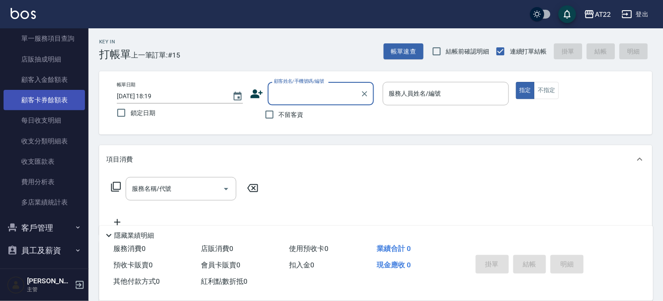
scroll to position [492, 0]
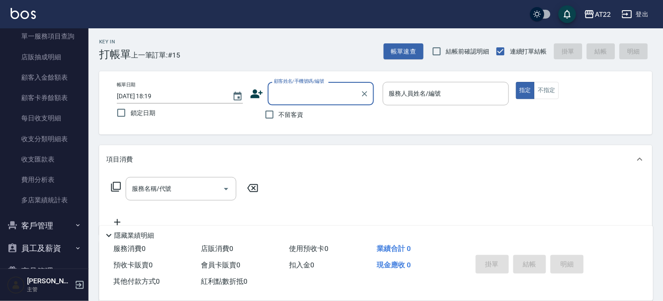
click at [56, 227] on button "客戶管理" at bounding box center [44, 225] width 81 height 23
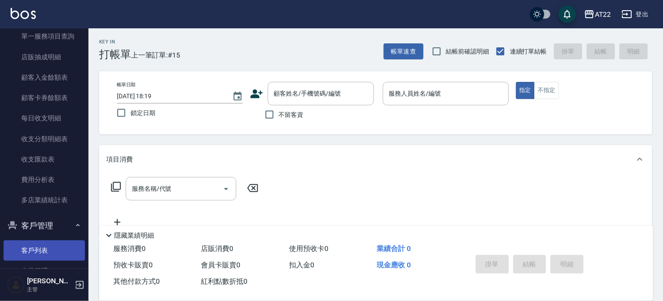
click at [56, 244] on link "客戶列表" at bounding box center [44, 250] width 81 height 20
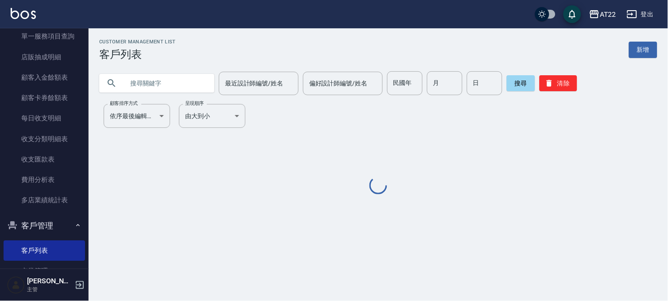
drag, startPoint x: 188, startPoint y: 80, endPoint x: 192, endPoint y: 77, distance: 5.3
click at [188, 80] on input "text" at bounding box center [165, 83] width 83 height 24
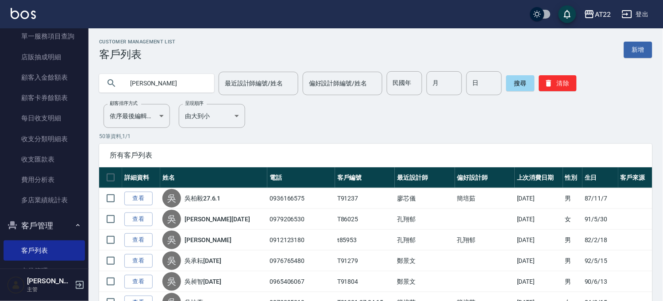
type input "[PERSON_NAME]"
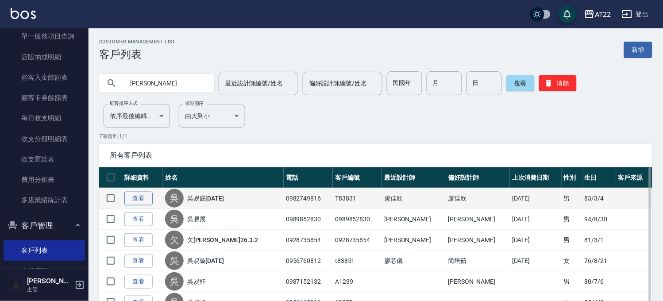
click at [144, 198] on link "查看" at bounding box center [138, 199] width 28 height 14
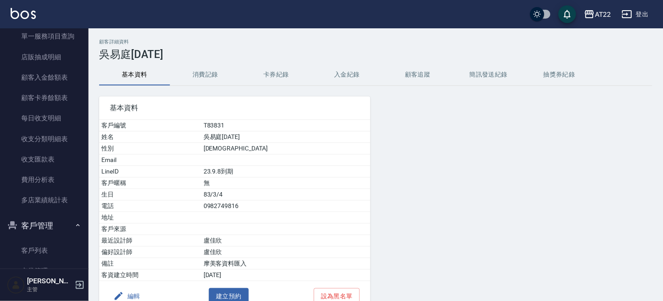
click at [201, 76] on button "消費記錄" at bounding box center [205, 74] width 71 height 21
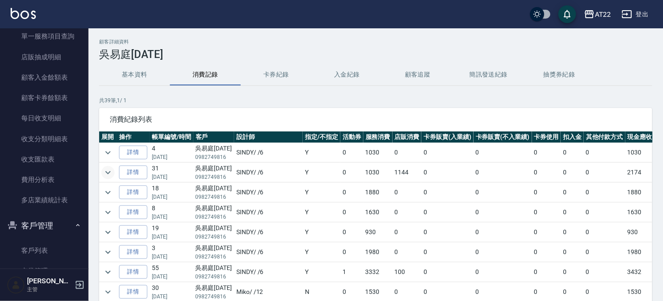
click at [108, 172] on icon "expand row" at bounding box center [108, 172] width 11 height 11
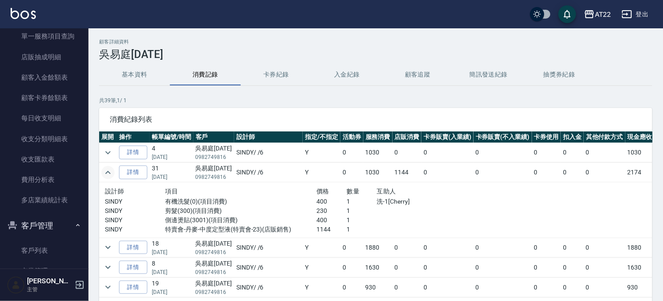
click at [108, 172] on icon "expand row" at bounding box center [107, 172] width 5 height 3
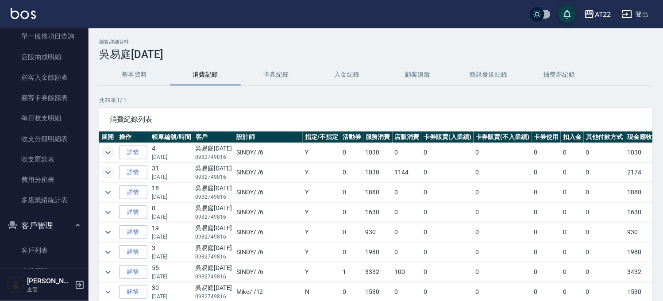
click at [109, 155] on icon "expand row" at bounding box center [108, 152] width 11 height 11
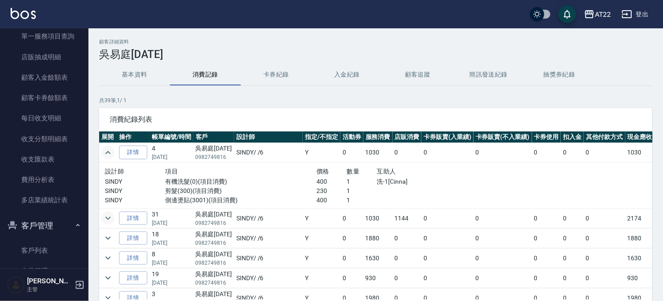
click at [109, 155] on icon "expand row" at bounding box center [108, 152] width 11 height 11
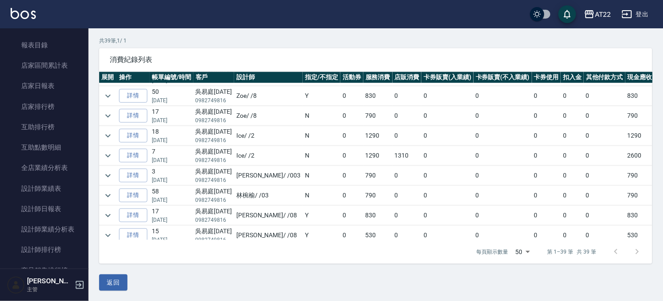
scroll to position [631, 0]
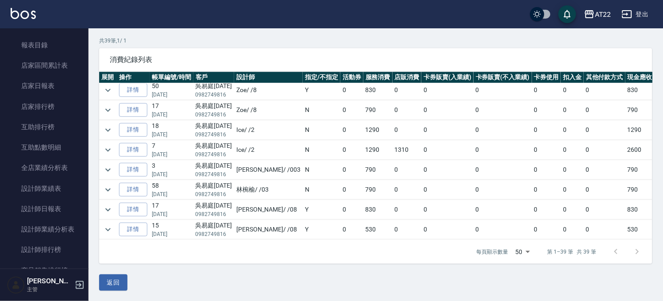
drag, startPoint x: 115, startPoint y: 278, endPoint x: 122, endPoint y: 263, distance: 16.1
click at [115, 278] on button "返回" at bounding box center [113, 283] width 28 height 16
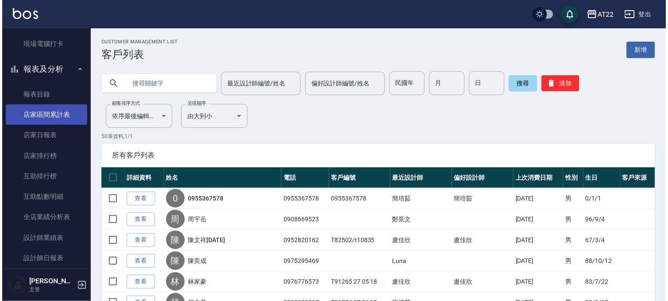
scroll to position [49, 0]
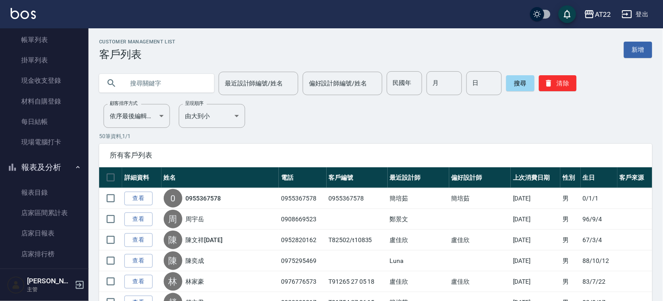
click at [153, 80] on input "text" at bounding box center [165, 83] width 83 height 24
type input "0987335951"
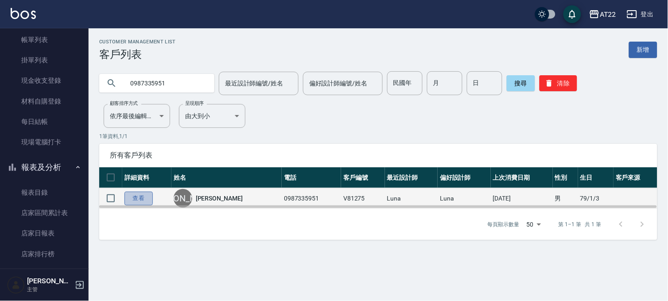
click at [150, 195] on link "查看" at bounding box center [138, 199] width 28 height 14
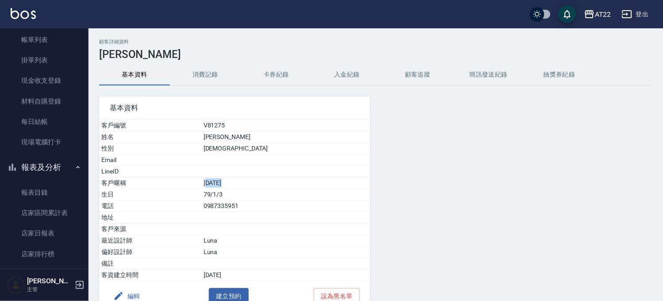
drag, startPoint x: 244, startPoint y: 182, endPoint x: 259, endPoint y: 182, distance: 15.5
click at [259, 182] on td "[DATE]" at bounding box center [285, 184] width 169 height 12
drag, startPoint x: 240, startPoint y: 180, endPoint x: 274, endPoint y: 182, distance: 33.2
click at [274, 182] on td "[DATE]" at bounding box center [285, 184] width 169 height 12
copy td "[DATE]"
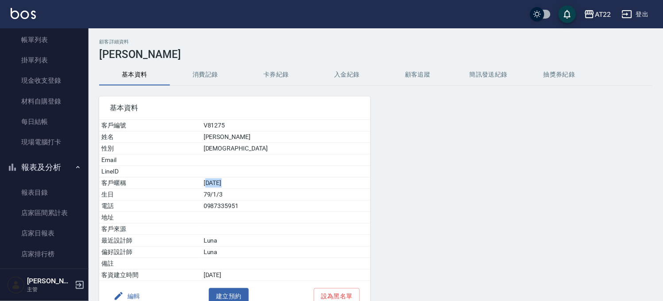
click at [128, 298] on button "編輯" at bounding box center [127, 296] width 34 height 16
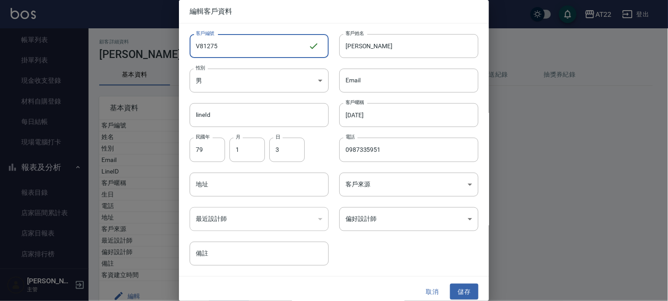
click at [263, 45] on input "V81275" at bounding box center [249, 46] width 119 height 24
paste input "[DATE]"
type input "V81275 [DATE]"
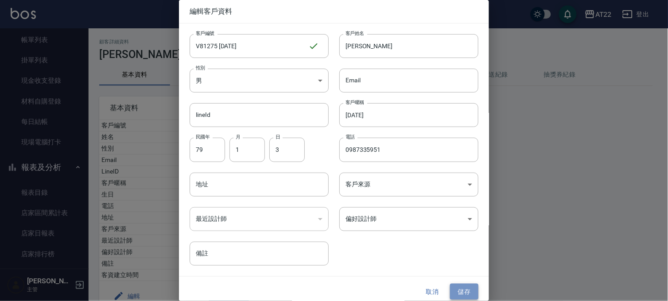
click at [456, 289] on button "儲存" at bounding box center [464, 292] width 28 height 16
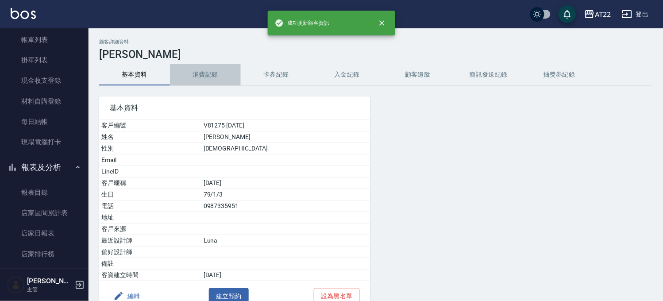
click at [201, 71] on button "消費記錄" at bounding box center [205, 74] width 71 height 21
